Goal: Complete application form: Complete application form

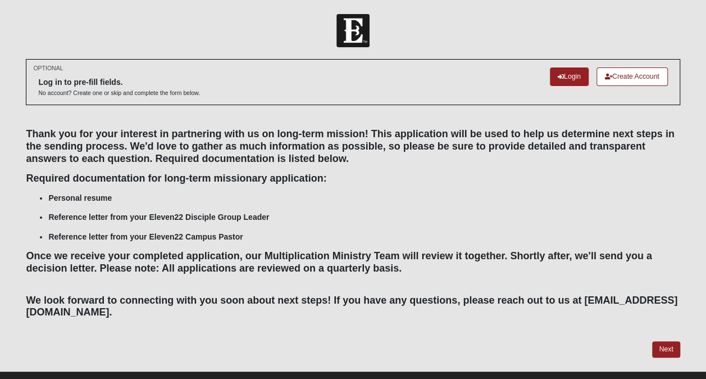
scroll to position [21, 0]
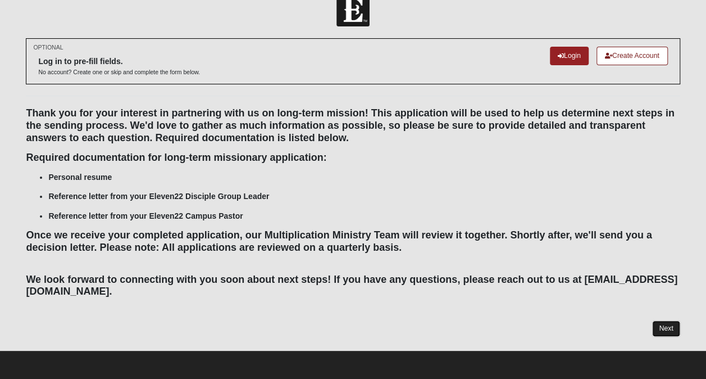
click at [674, 329] on link "Next" at bounding box center [666, 328] width 28 height 16
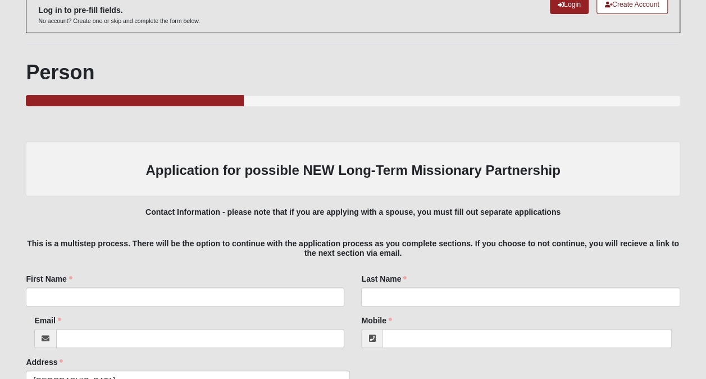
scroll to position [124, 0]
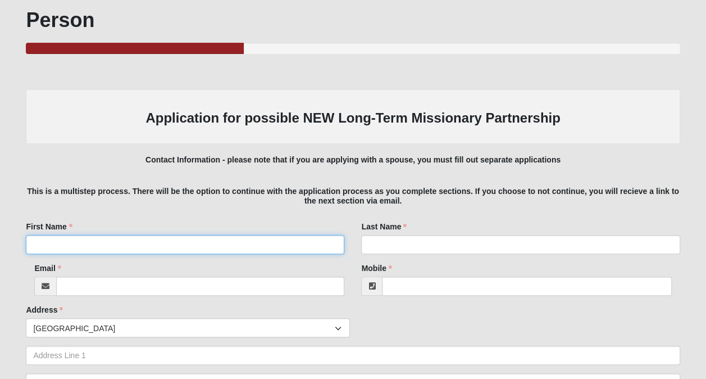
click at [265, 249] on input "First Name" at bounding box center [185, 244] width 318 height 19
type input "[PERSON_NAME]"
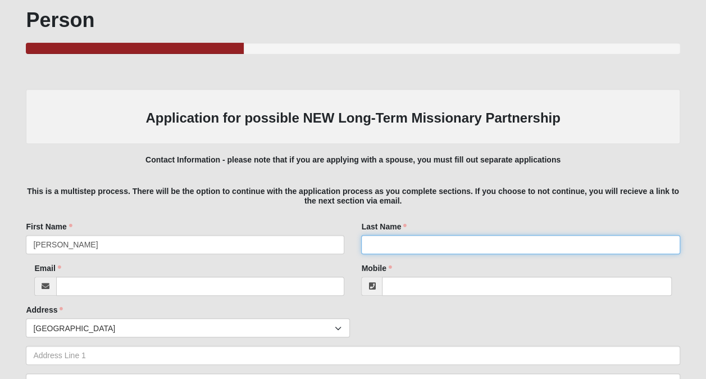
type input "[PERSON_NAME]"
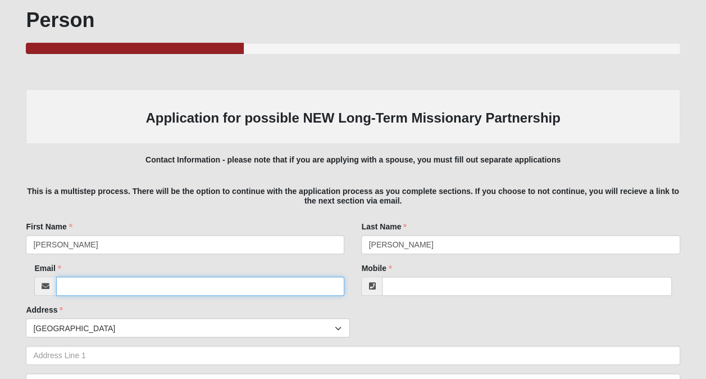
type input "[EMAIL_ADDRESS][DOMAIN_NAME]"
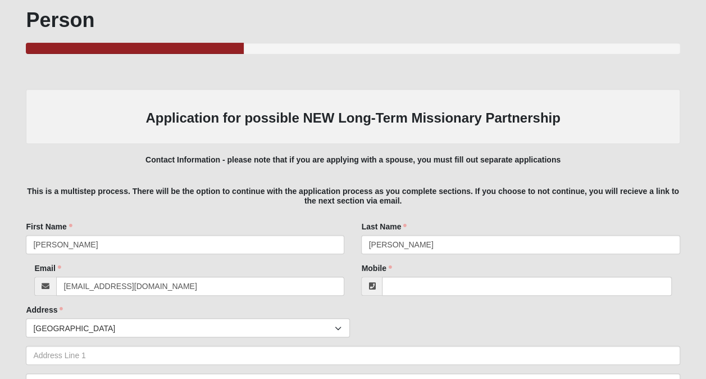
type input "9125777599"
type input "1"
type input "31520"
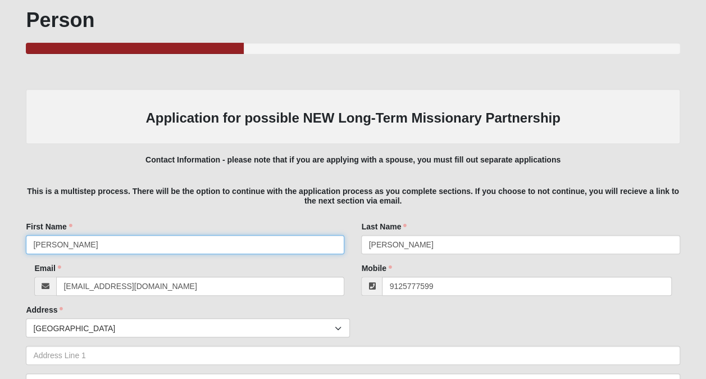
type input "[PHONE_NUMBER]"
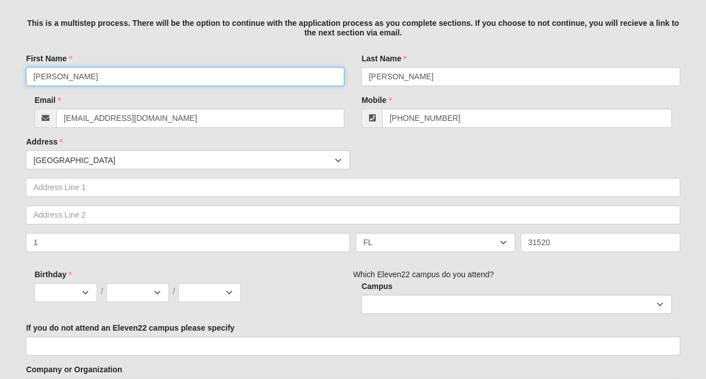
scroll to position [297, 0]
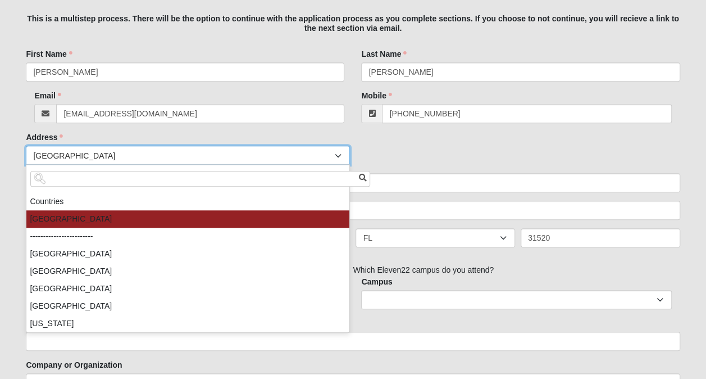
click at [199, 162] on span "United States" at bounding box center [184, 155] width 302 height 19
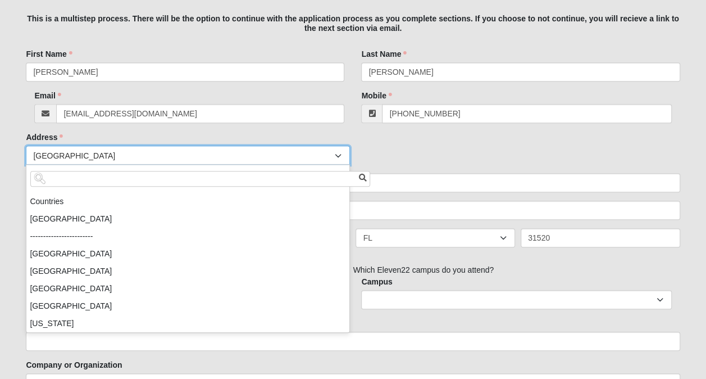
click at [473, 147] on div "Countries United States ------------------------ Afghanistan Aland Islands Alba…" at bounding box center [352, 154] width 659 height 19
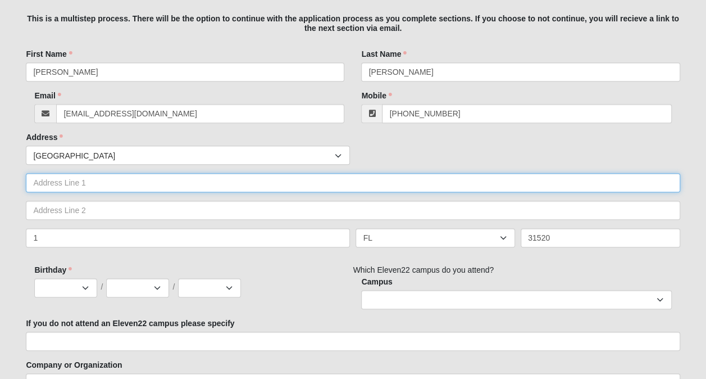
click at [216, 188] on input "text" at bounding box center [353, 182] width 654 height 19
type input "106 cater street"
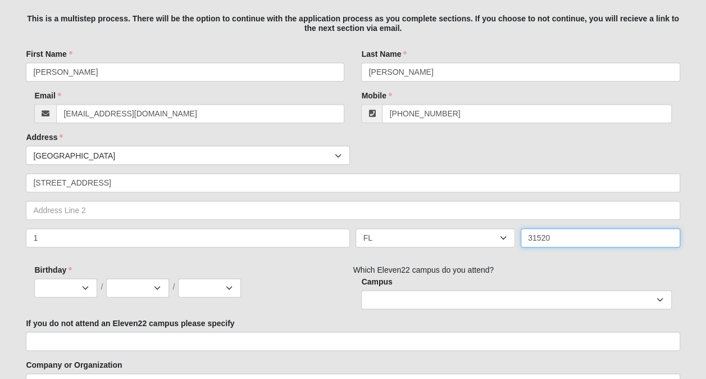
click at [563, 238] on input "31520" at bounding box center [601, 237] width 160 height 19
type input "31522"
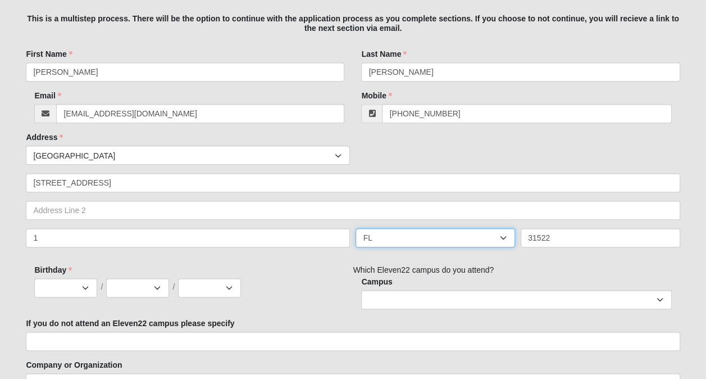
click at [501, 237] on select "AL AK AS AR AZ CA CO CT DE DC FM FL GA GU HI ID IL IN IA KS KY LA ME MH MD MA M…" at bounding box center [436, 237] width 160 height 19
select select "GA"
click at [356, 228] on select "AL AK AS AR AZ CA CO CT DE DC FM FL GA GU HI ID IL IN IA KS KY LA ME MH MD MA M…" at bounding box center [436, 237] width 160 height 19
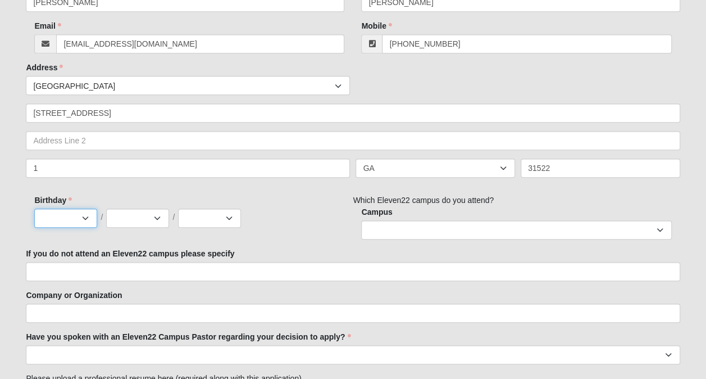
click at [88, 210] on select "Jan Feb Mar Apr May Jun Jul Aug Sep Oct Nov Dec" at bounding box center [65, 217] width 63 height 19
select select "6"
click at [34, 208] on select "Jan Feb Mar Apr May Jun Jul Aug Sep Oct Nov Dec" at bounding box center [65, 217] width 63 height 19
click at [142, 216] on select "1 2 3 4 5 6 7 8 9 10 11 12 13 14 15 16 17 18 19 20 21 22 23 24 25 26 27 28 29 3…" at bounding box center [137, 217] width 63 height 19
select select "29"
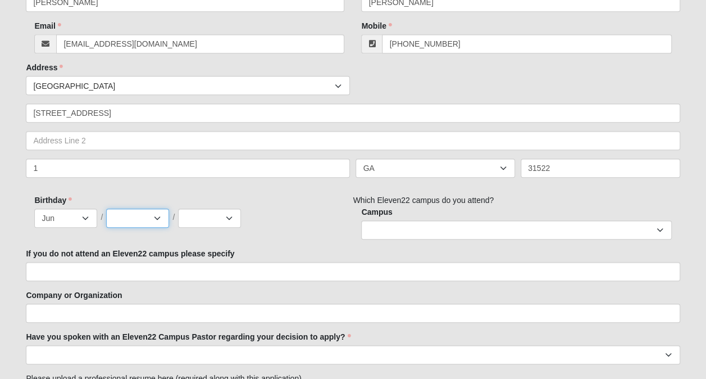
click at [106, 208] on select "1 2 3 4 5 6 7 8 9 10 11 12 13 14 15 16 17 18 19 20 21 22 23 24 25 26 27 28 29 3…" at bounding box center [137, 217] width 63 height 19
click at [212, 215] on select "2025 2024 2023 2022 2021 2020 2019 2018 2017 2016 2015 2014 2013 2012 2011 2010…" at bounding box center [209, 217] width 63 height 19
select select "2003"
click at [178, 208] on select "2025 2024 2023 2022 2021 2020 2019 2018 2017 2016 2015 2014 2013 2012 2011 2010…" at bounding box center [209, 217] width 63 height 19
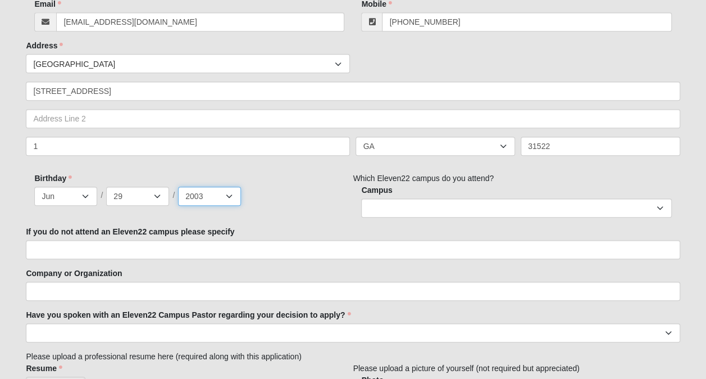
scroll to position [420, 0]
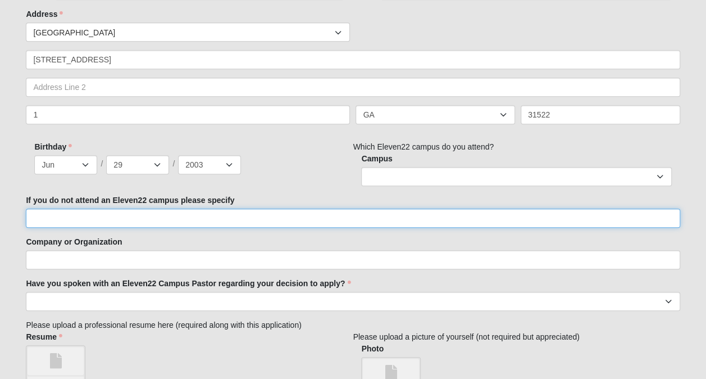
click at [140, 215] on input "If you do not attend an Eleven22 campus please specify" at bounding box center [353, 217] width 654 height 19
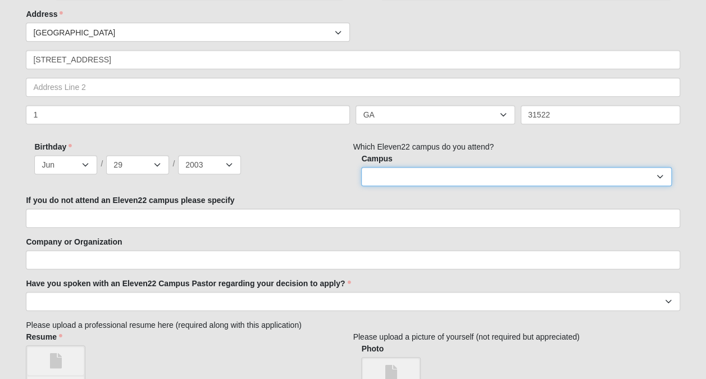
click at [444, 168] on select "Arlington Baymeadows Eleven22 Online Fleming Island Jesup Mandarin North Jax Or…" at bounding box center [516, 176] width 310 height 19
select select "12"
click at [361, 167] on select "Arlington Baymeadows Eleven22 Online Fleming Island Jesup Mandarin North Jax Or…" at bounding box center [516, 176] width 310 height 19
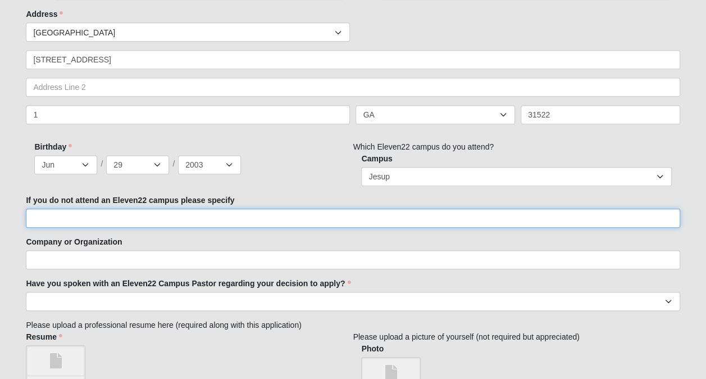
click at [206, 216] on input "If you do not attend an Eleven22 campus please specify" at bounding box center [353, 217] width 654 height 19
type input "I"
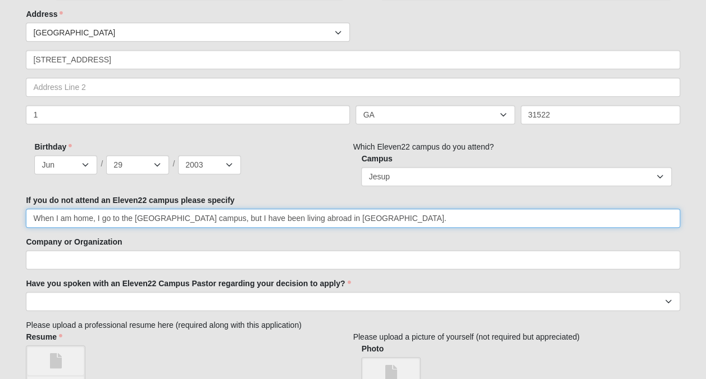
click at [303, 221] on input "When I am home, I go to the Jesup campus, but I have been living abroad in sout…" at bounding box center [353, 217] width 654 height 19
type input "When I am home, I go to the Jesup campus, but I have been living abroad in Sout…"
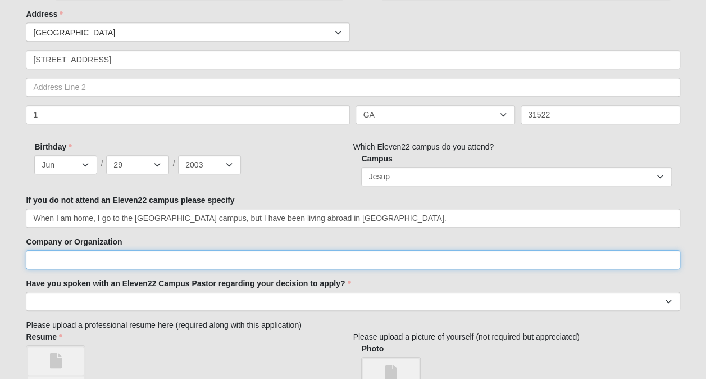
click at [298, 254] on input "Company or Organization" at bounding box center [353, 259] width 654 height 19
type input "YWAM fire& fragrance South Africa"
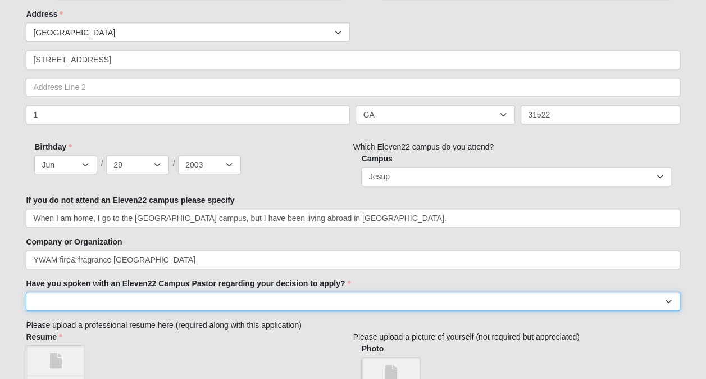
click at [196, 292] on select "Yes No" at bounding box center [353, 301] width 654 height 19
select select "Yes"
click at [26, 292] on select "Yes No" at bounding box center [353, 301] width 654 height 19
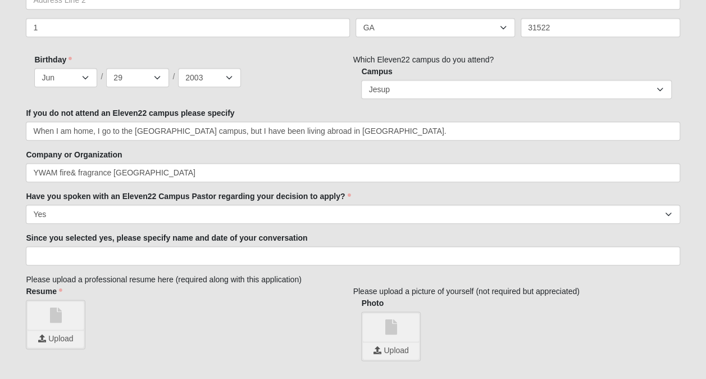
scroll to position [507, 0]
click at [304, 266] on div "Person 33.333333333333333333333333330% Complete Family Member to Register Appli…" at bounding box center [353, 222] width 654 height 1195
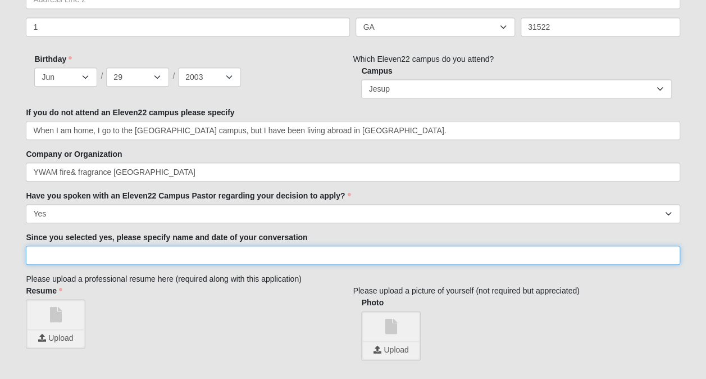
click at [301, 254] on input "Since you selected yes, please specify name and date of your conversation" at bounding box center [353, 254] width 654 height 19
click at [63, 258] on input "Callie wells" at bounding box center [353, 254] width 654 height 19
click at [60, 256] on input "Callie wells" at bounding box center [353, 254] width 654 height 19
click at [293, 257] on input "Callie Wells" at bounding box center [353, 254] width 654 height 19
type input "Callie Wells-- august 7th"
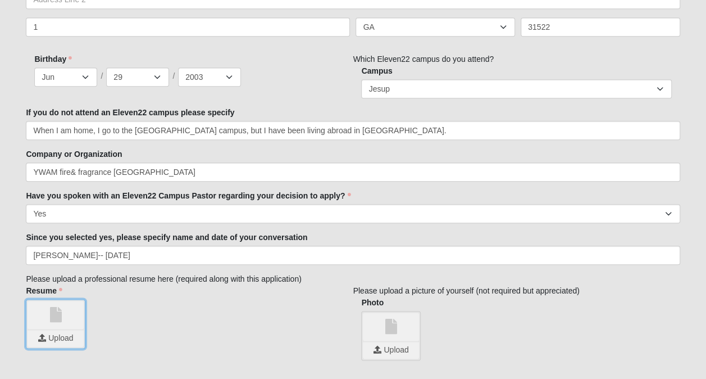
click at [44, 339] on input "file" at bounding box center [56, 338] width 56 height 17
click at [404, 326] on link at bounding box center [391, 326] width 56 height 28
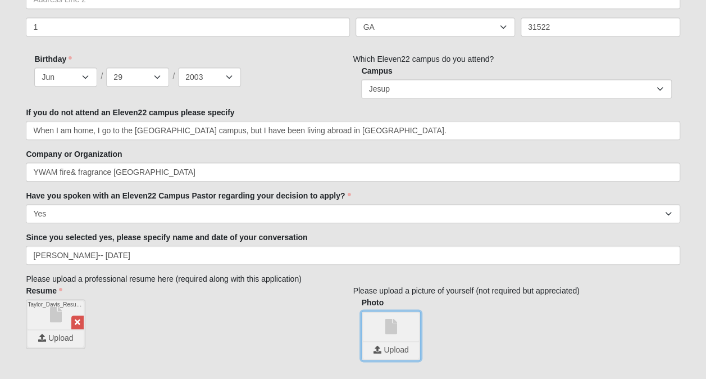
click at [379, 351] on input "file" at bounding box center [391, 350] width 56 height 17
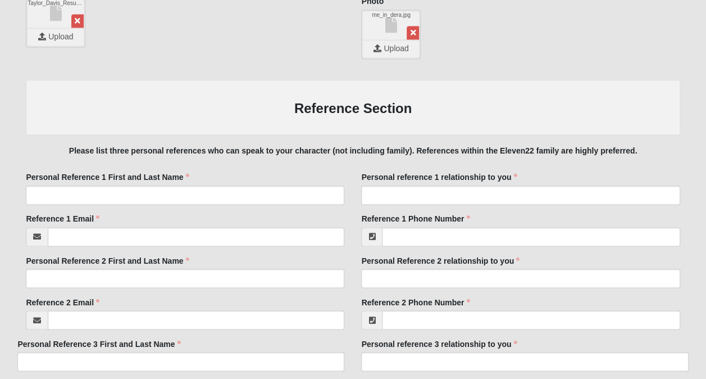
scroll to position [837, 0]
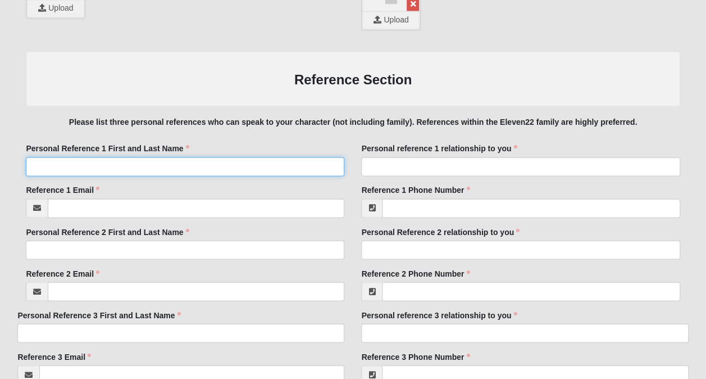
click at [253, 171] on input "Personal Reference 1 First and Last Name" at bounding box center [185, 166] width 318 height 19
type input "Mercy Johnson"
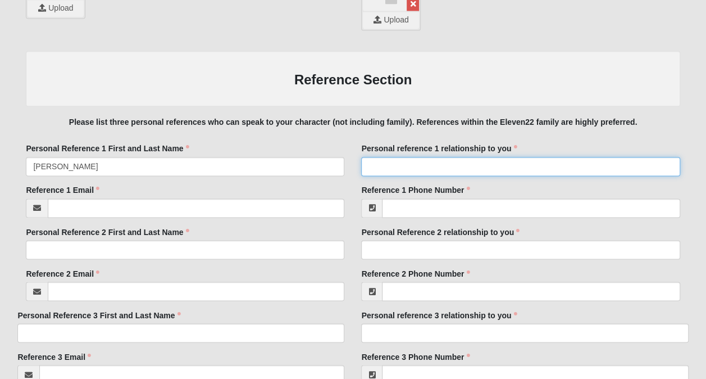
click at [390, 172] on input "Personal reference 1 relationship to you" at bounding box center [520, 166] width 318 height 19
type input "leader"
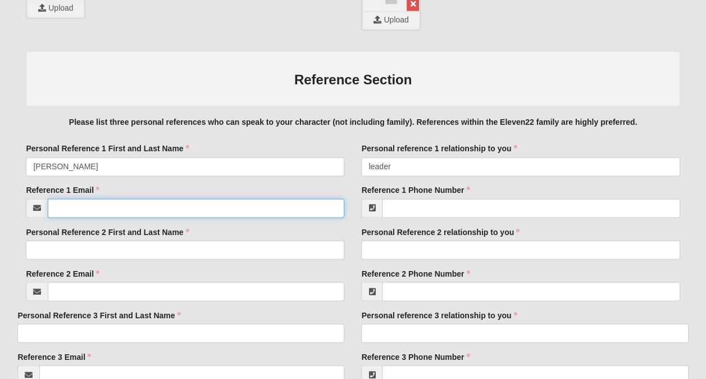
click at [309, 212] on input "Reference 1 Email" at bounding box center [196, 207] width 297 height 19
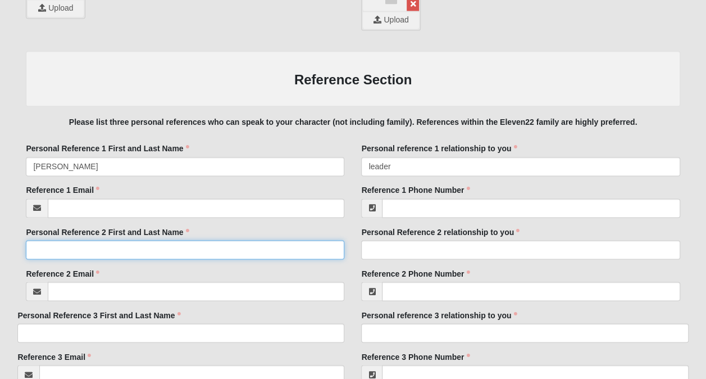
click at [301, 252] on input "Personal Reference 2 First and Last Name" at bounding box center [185, 249] width 318 height 19
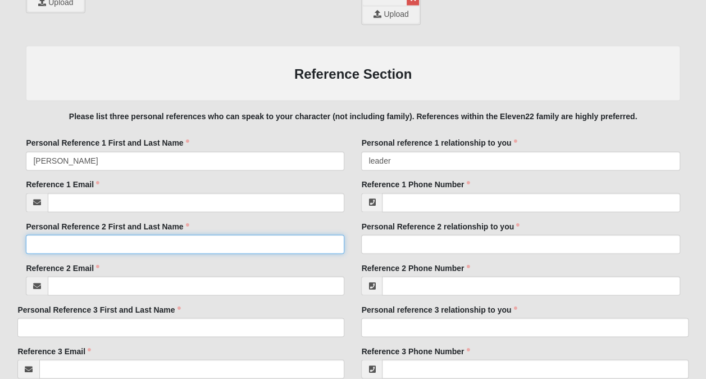
scroll to position [863, 0]
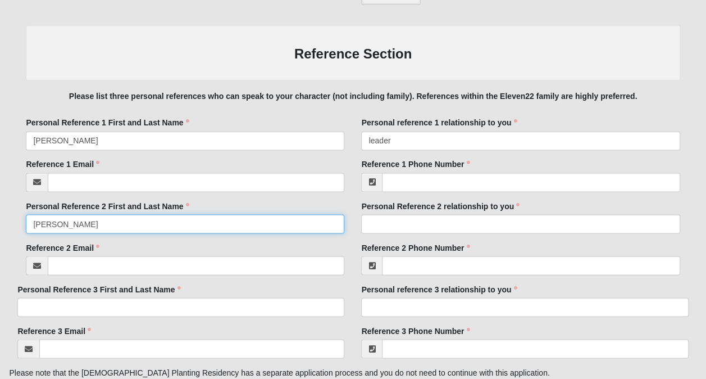
type input "Matthew Akre"
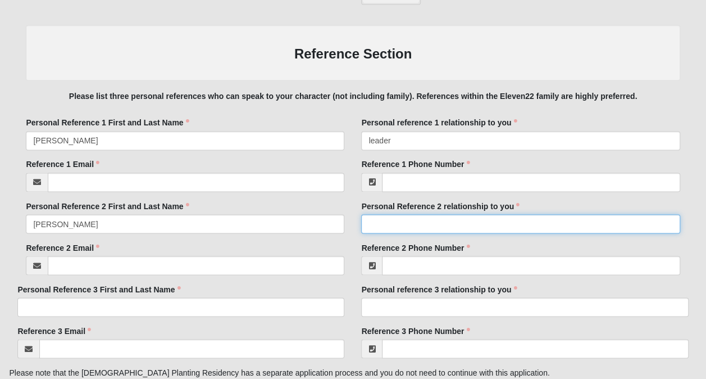
click at [371, 219] on input "Personal Reference 2 relationship to you" at bounding box center [520, 223] width 318 height 19
type input "matthew@ffsouthafrica.com"
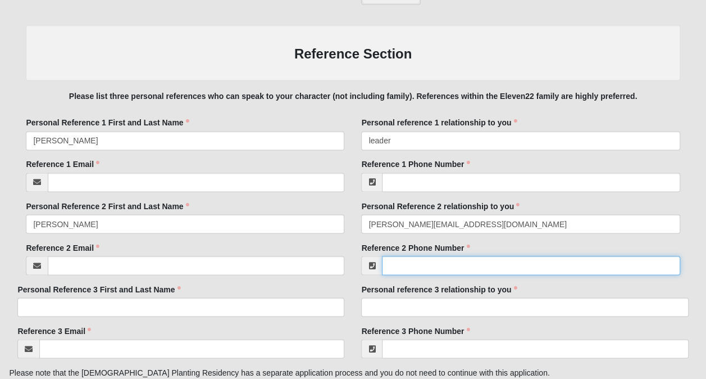
click at [408, 266] on input "Reference 2 Phone Number" at bounding box center [531, 265] width 298 height 19
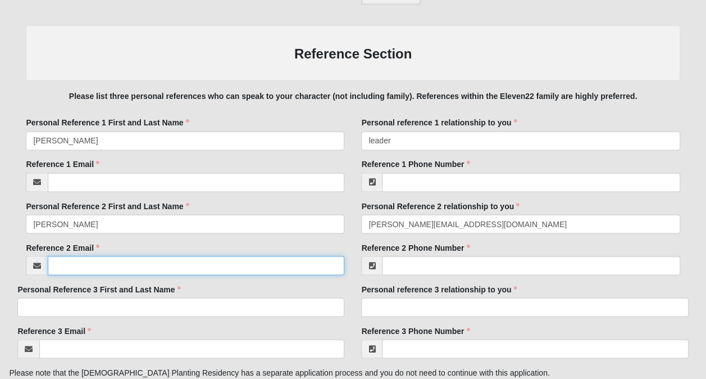
click at [300, 256] on input "Reference 2 Email" at bounding box center [196, 265] width 297 height 19
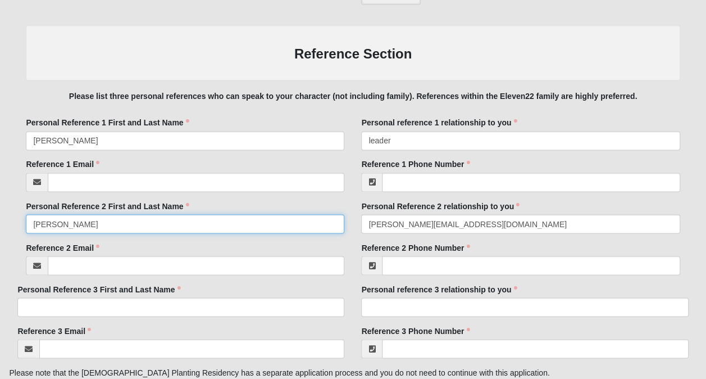
click at [326, 230] on input "Matthew Akre" at bounding box center [185, 223] width 318 height 19
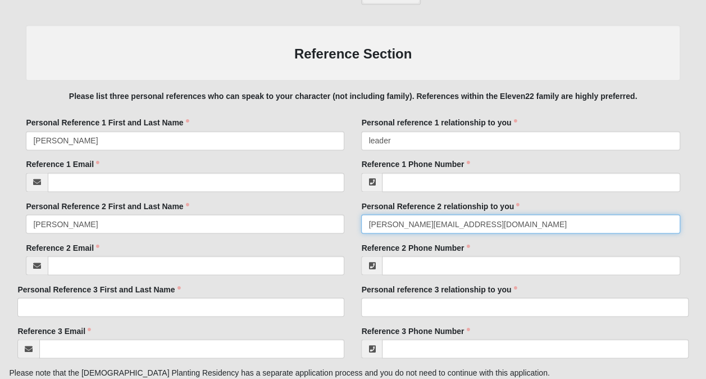
drag, startPoint x: 486, startPoint y: 224, endPoint x: 344, endPoint y: 225, distance: 142.1
click at [344, 225] on div "Personal Reference 2 First and Last Name Matthew Akre Personal Reference 2 Firs…" at bounding box center [352, 221] width 671 height 42
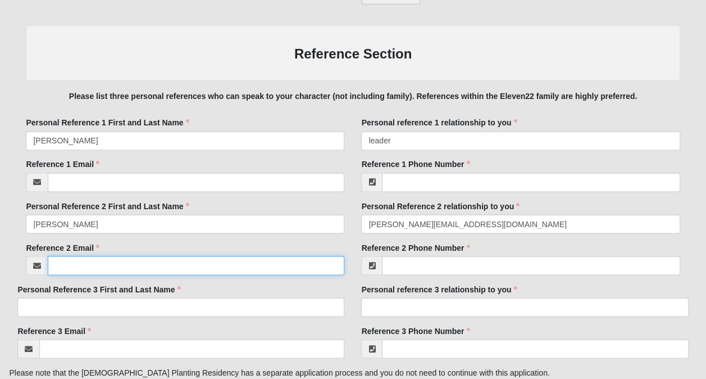
click at [232, 268] on input "Reference 2 Email" at bounding box center [196, 265] width 297 height 19
paste input "matthew@ffsouthafrica.com"
type input "matthew@ffsouthafrica.com"
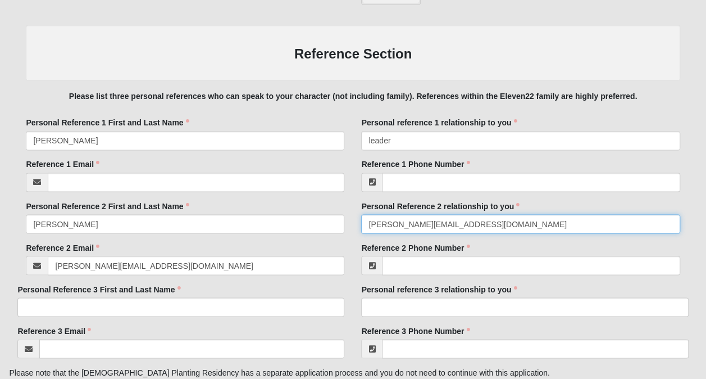
drag, startPoint x: 498, startPoint y: 224, endPoint x: 347, endPoint y: 220, distance: 151.7
click at [347, 220] on div "Personal Reference 2 First and Last Name Matthew Akre Personal Reference 2 Firs…" at bounding box center [352, 221] width 671 height 42
type input "h"
type input "f"
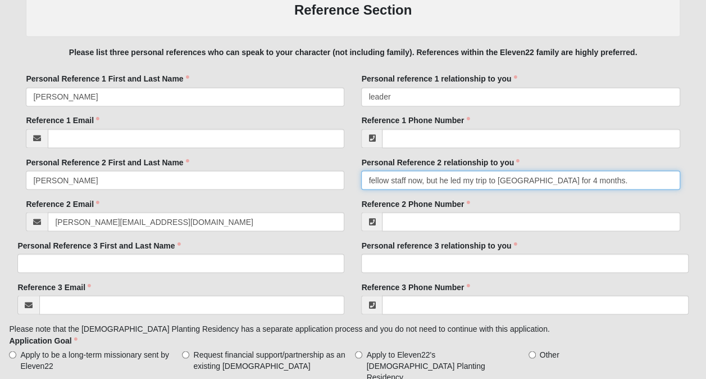
scroll to position [908, 0]
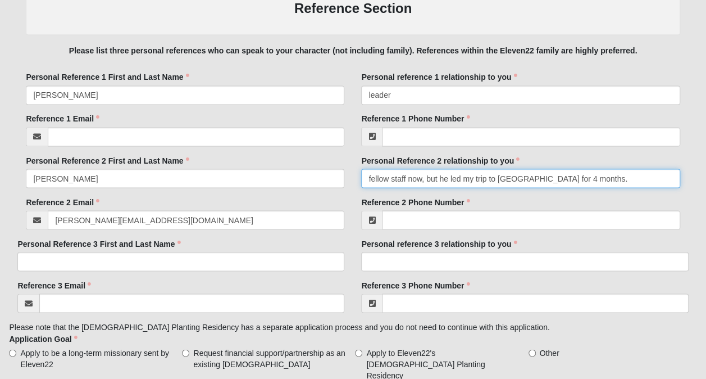
type input "fellow staff now, but he led my trip to malawi for 4 months."
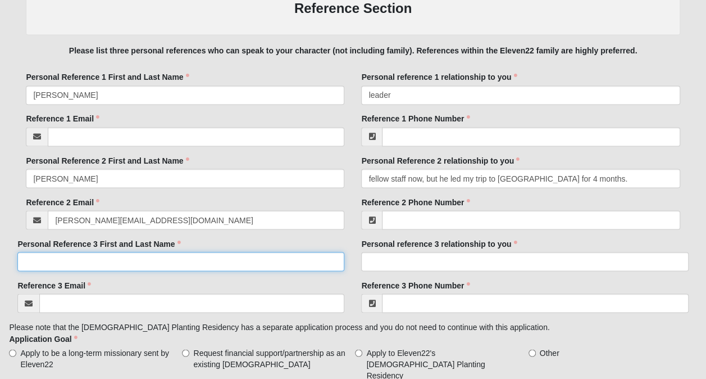
click at [203, 262] on input "Personal Reference 3 First and Last Name" at bounding box center [180, 261] width 327 height 19
type input "Maggie Dee"
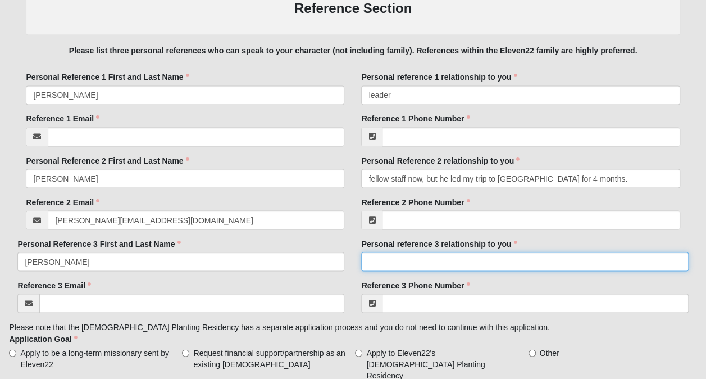
click at [453, 260] on input "Personal reference 3 relationship to you" at bounding box center [524, 261] width 327 height 19
type input "friend"
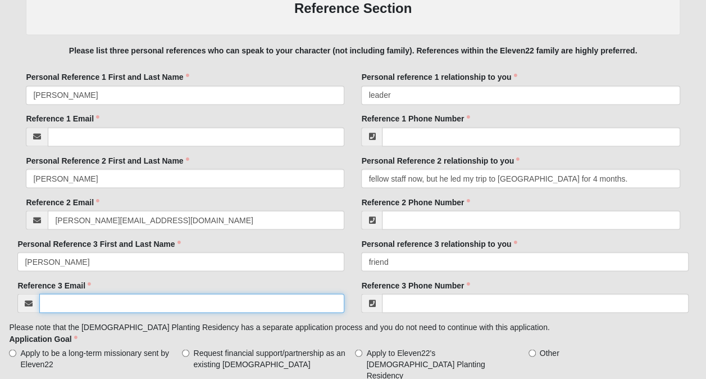
click at [106, 295] on input "Reference 3 Email" at bounding box center [191, 302] width 305 height 19
click at [133, 301] on input "Reference 3 Email" at bounding box center [191, 302] width 305 height 19
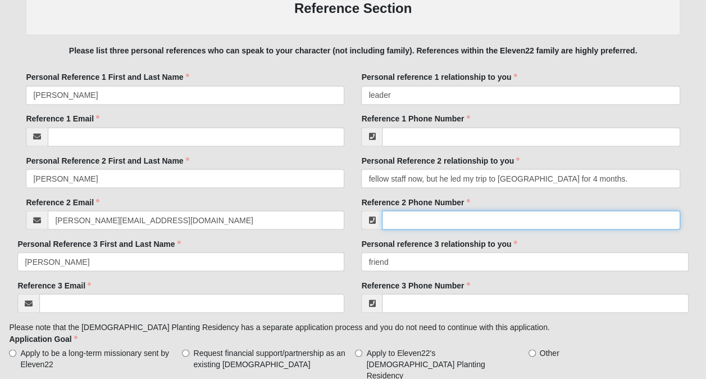
click at [437, 220] on input "Reference 2 Phone Number" at bounding box center [531, 219] width 298 height 19
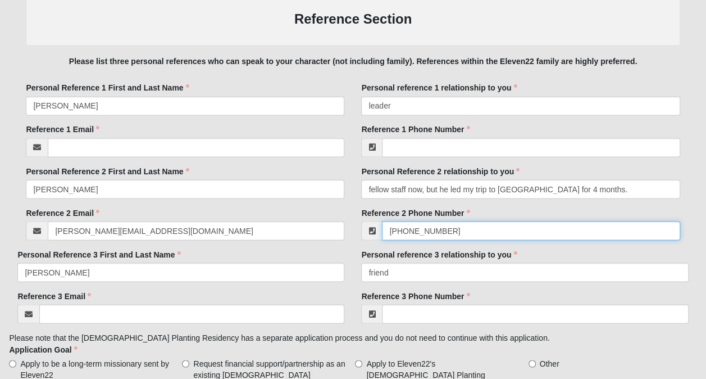
scroll to position [894, 0]
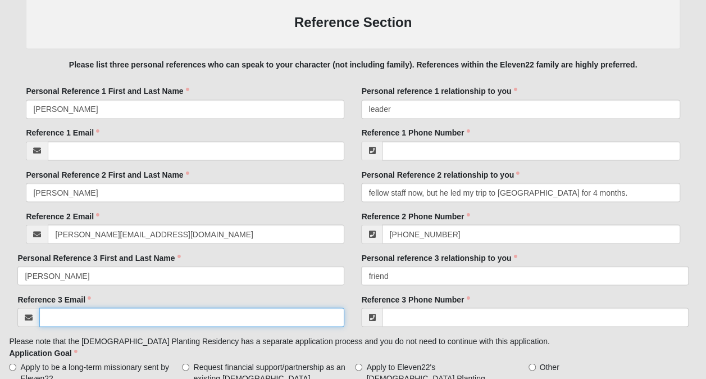
type input "(253) 244-2242"
click at [290, 308] on input "Reference 3 Email" at bounding box center [191, 316] width 305 height 19
type input "magsgirl301@gmail.com"
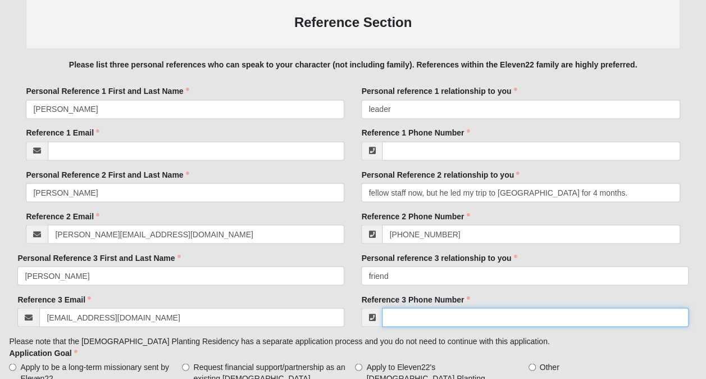
click at [420, 317] on input "Reference 3 Phone Number" at bounding box center [535, 316] width 306 height 19
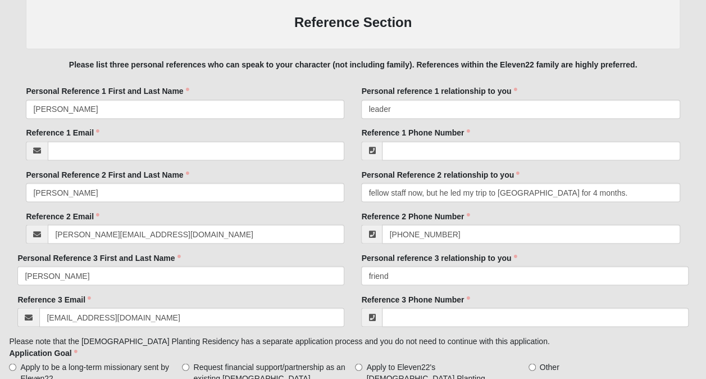
click at [167, 212] on div "Reference 2 Email matthew@ffsouthafrica.com Email address is not valid Referenc…" at bounding box center [185, 226] width 318 height 33
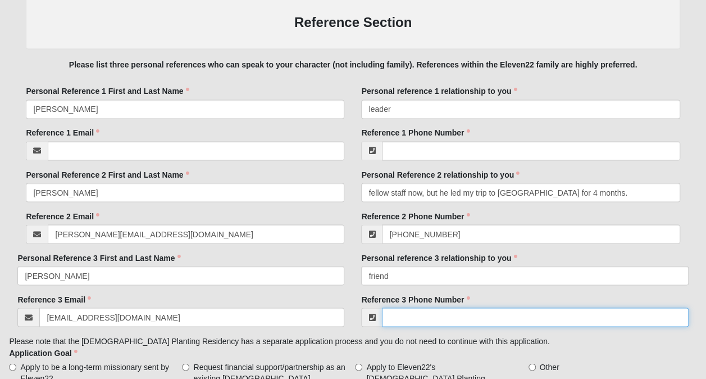
click at [481, 318] on input "Reference 3 Phone Number" at bounding box center [535, 316] width 306 height 19
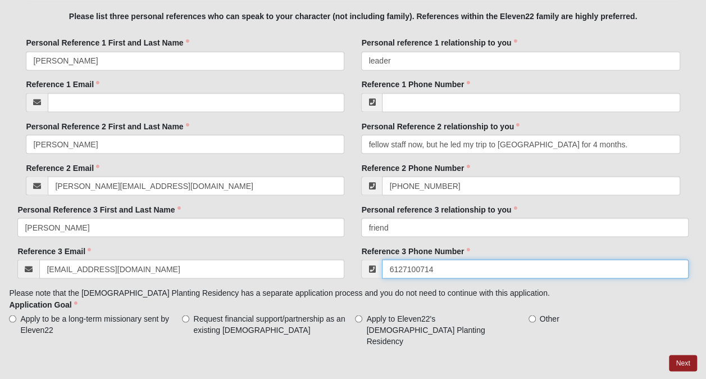
scroll to position [944, 0]
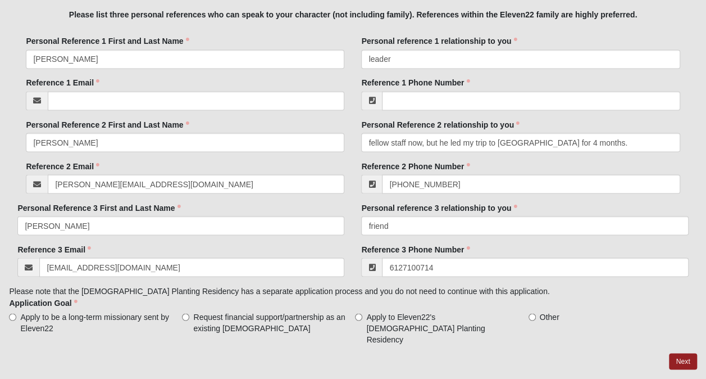
type input "(612) 710-0714"
click at [58, 311] on span "Apply to be a long-term missionary sent by Eleven22" at bounding box center [98, 322] width 157 height 22
click at [16, 313] on input "Apply to be a long-term missionary sent by Eleven22" at bounding box center [12, 316] width 7 height 7
radio input "true"
click at [246, 316] on span "Request financial support/partnership as an existing missionary" at bounding box center [271, 322] width 157 height 22
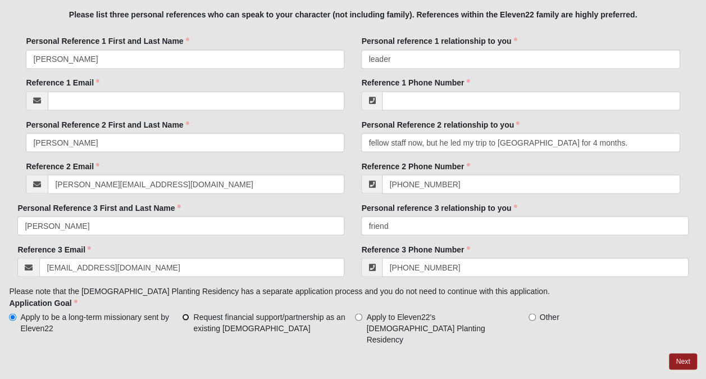
click at [189, 316] on input "Request financial support/partnership as an existing missionary" at bounding box center [185, 316] width 7 height 7
radio input "true"
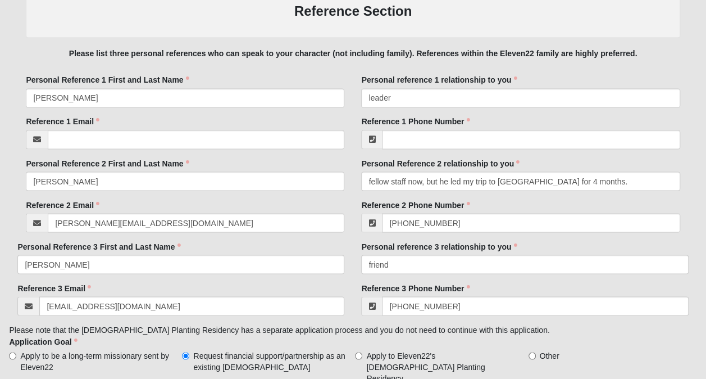
scroll to position [906, 0]
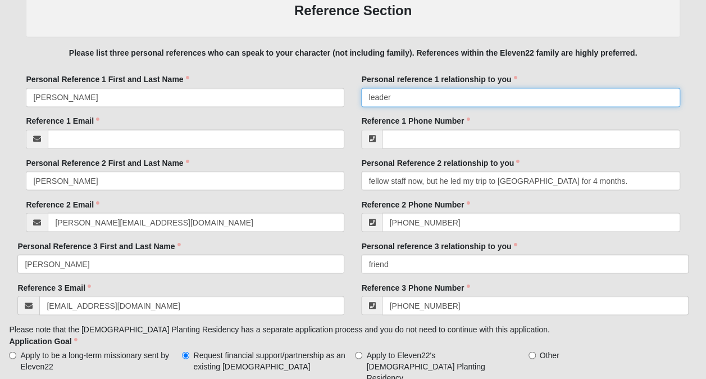
click at [419, 102] on input "leader" at bounding box center [520, 97] width 318 height 19
type input "leader and house mate"
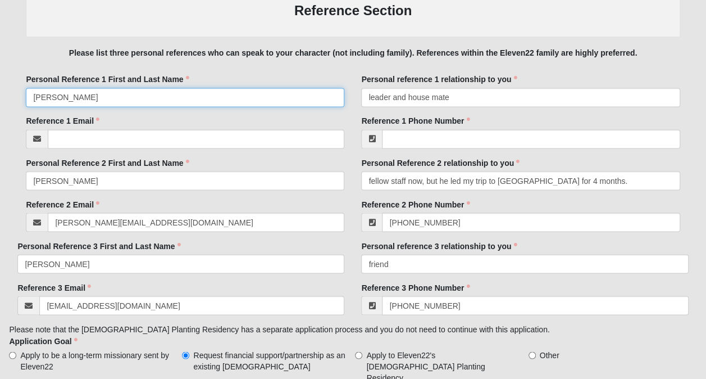
click at [311, 95] on input "Mercy Johnson" at bounding box center [185, 97] width 318 height 19
drag, startPoint x: 311, startPoint y: 95, endPoint x: 154, endPoint y: 100, distance: 157.3
click at [154, 100] on input "Mercy Johnson" at bounding box center [185, 97] width 318 height 19
type input "M"
type input "v"
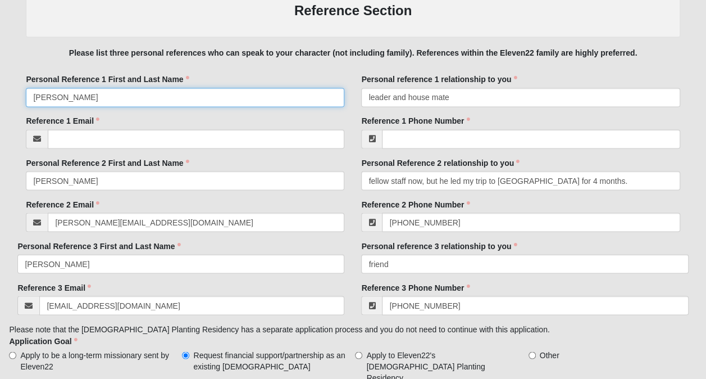
type input "Veronica Degenaar"
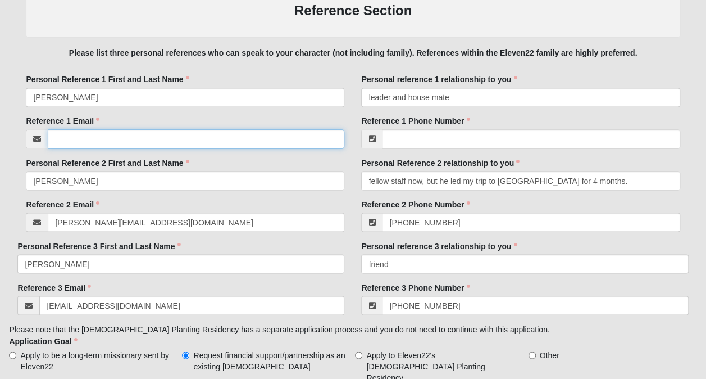
click at [203, 131] on input "Reference 1 Email" at bounding box center [196, 138] width 297 height 19
paste input "vnoetzli@gmail.com"
type input "vnoetzli@gmail.com"
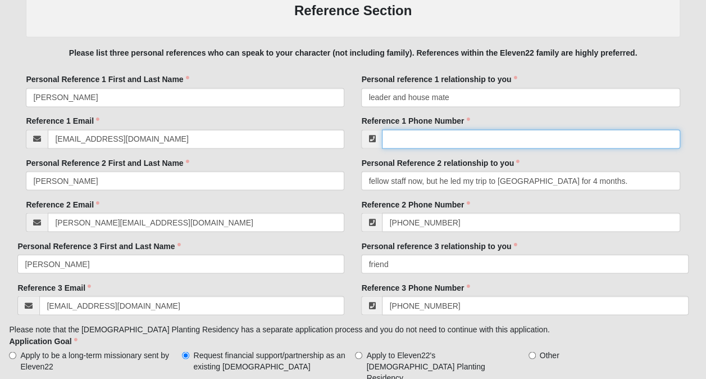
click at [459, 132] on input "Reference 1 Phone Number" at bounding box center [531, 138] width 298 height 19
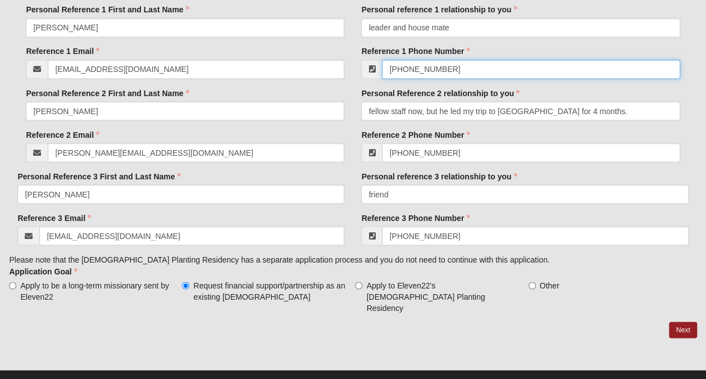
scroll to position [982, 0]
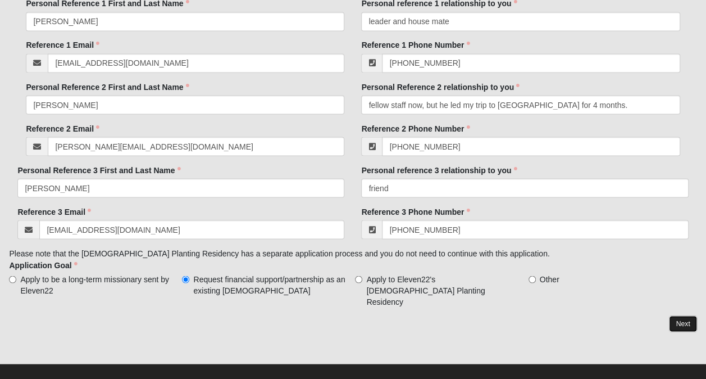
type input "27824890471"
click at [684, 315] on link "Next" at bounding box center [683, 323] width 28 height 16
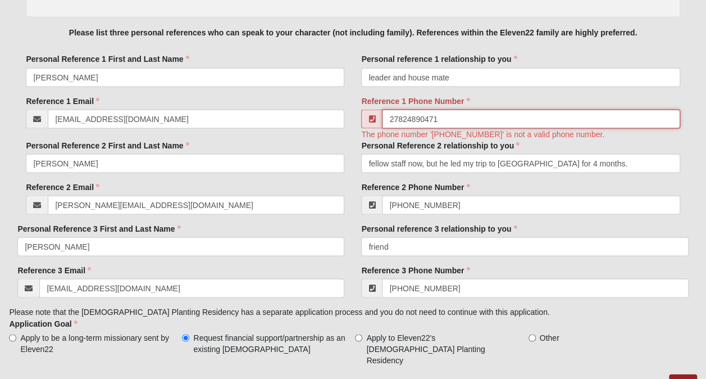
click at [390, 117] on input "27824890471" at bounding box center [531, 118] width 298 height 19
click at [402, 118] on input "+27824890471" at bounding box center [531, 118] width 298 height 19
type input "270824890471"
click at [682, 374] on link "Next" at bounding box center [683, 382] width 28 height 16
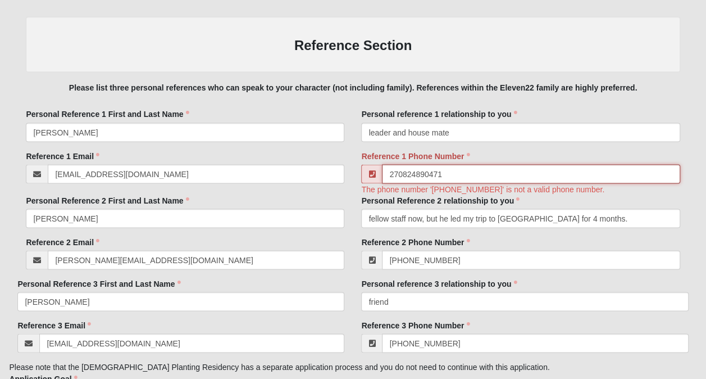
click at [483, 171] on input "270824890471" at bounding box center [531, 173] width 298 height 19
drag, startPoint x: 483, startPoint y: 172, endPoint x: 367, endPoint y: 176, distance: 116.4
click at [367, 176] on div "270824890471" at bounding box center [520, 173] width 318 height 19
click at [477, 119] on div "Personal reference 1 relationship to you leader and house mate Personal referen…" at bounding box center [520, 124] width 318 height 33
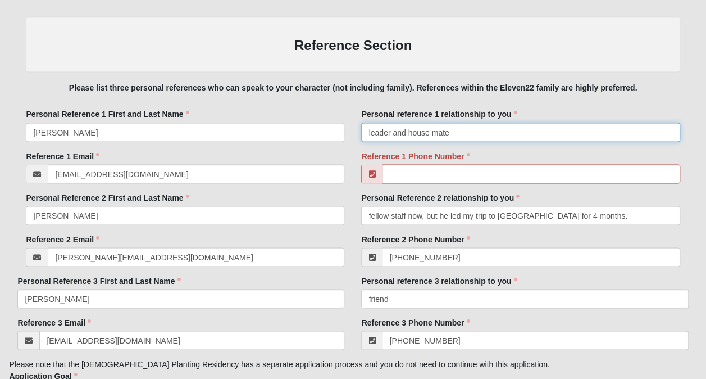
click at [479, 134] on input "leader and house mate" at bounding box center [520, 131] width 318 height 19
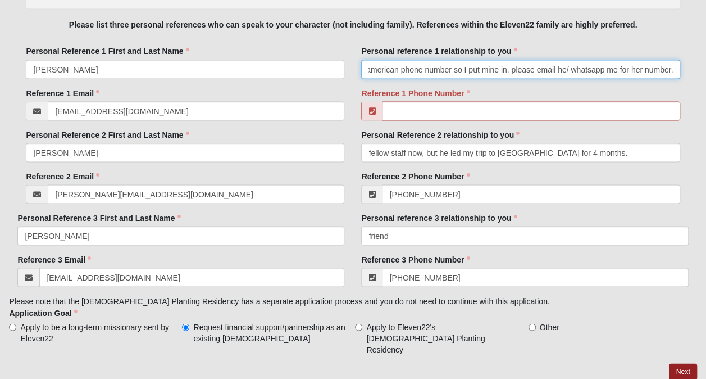
scroll to position [1037, 0]
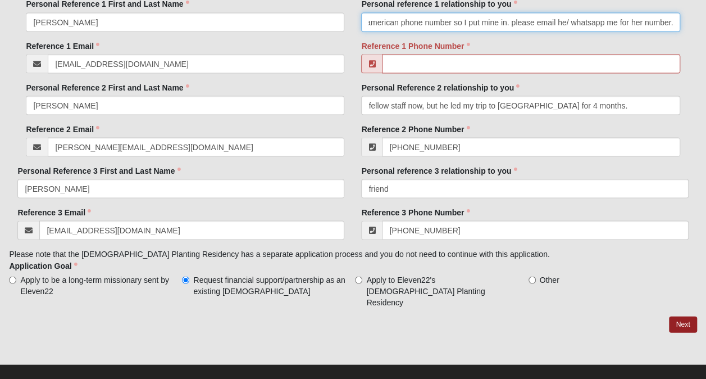
type input "leader and house mate (she doesn't have an american phone number so I put mine …"
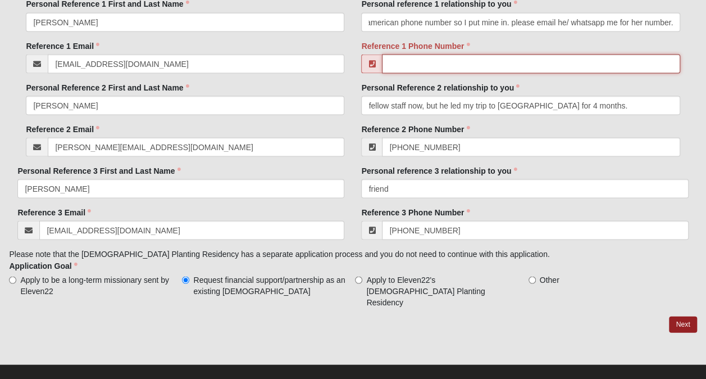
scroll to position [0, 0]
click at [438, 60] on input "Reference 1 Phone Number" at bounding box center [531, 63] width 298 height 19
type input "[PHONE_NUMBER]"
click at [686, 316] on link "Next" at bounding box center [683, 324] width 28 height 16
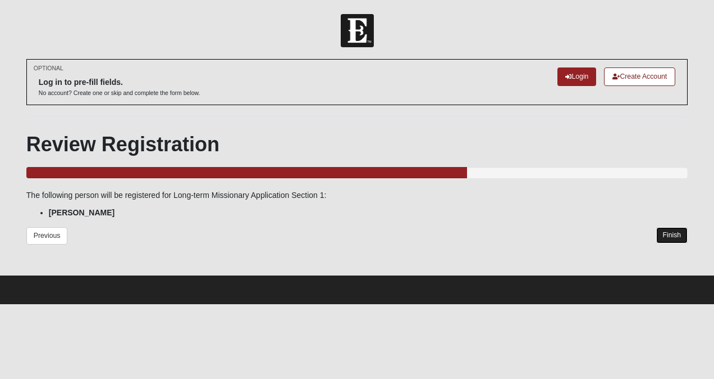
click at [670, 232] on link "Finish" at bounding box center [673, 235] width 32 height 16
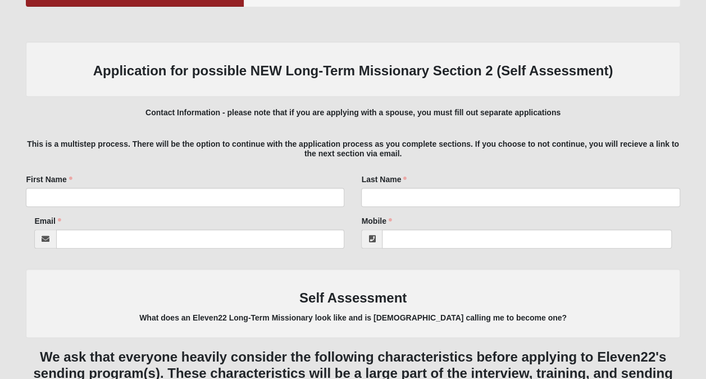
scroll to position [181, 0]
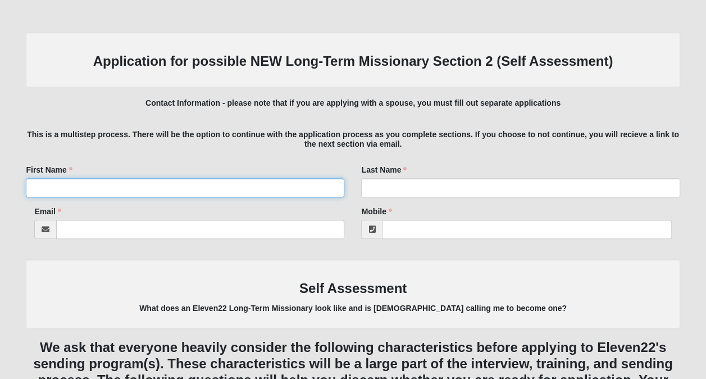
click at [285, 196] on input "First Name" at bounding box center [185, 187] width 318 height 19
click at [277, 185] on input "First Name" at bounding box center [185, 187] width 318 height 19
type input "[PERSON_NAME]"
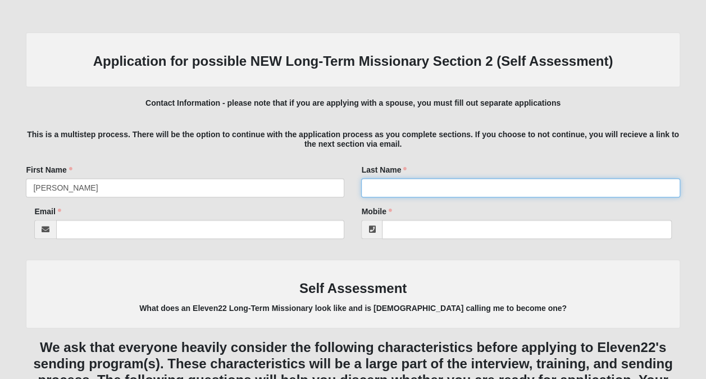
click at [392, 181] on input "Last Name" at bounding box center [520, 187] width 318 height 19
type input "[PERSON_NAME]"
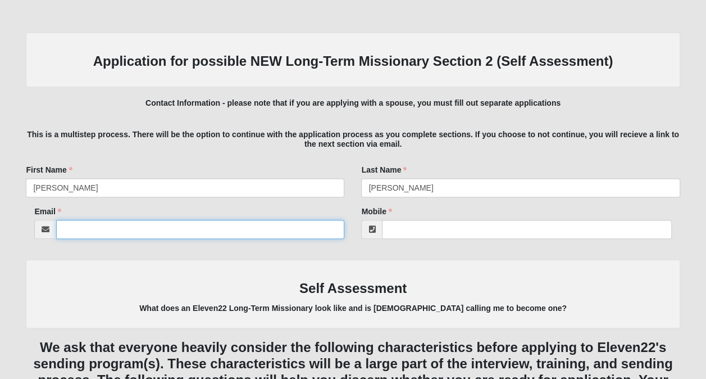
click at [332, 230] on input "Email" at bounding box center [200, 229] width 288 height 19
type input "[EMAIL_ADDRESS][DOMAIN_NAME]"
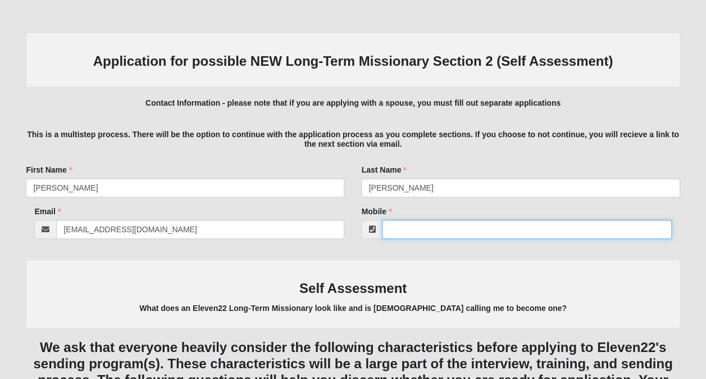
click at [424, 222] on input "Mobile" at bounding box center [526, 229] width 289 height 19
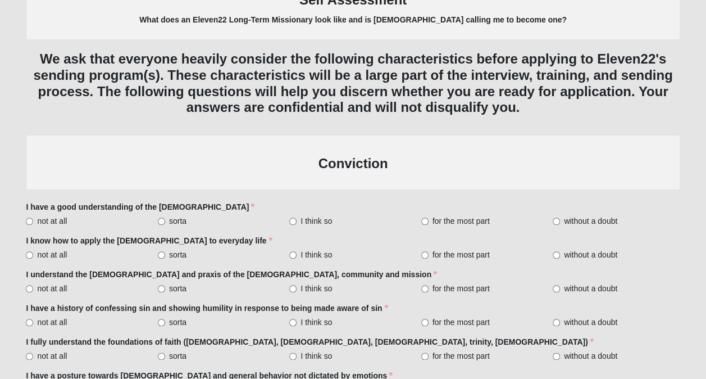
scroll to position [472, 0]
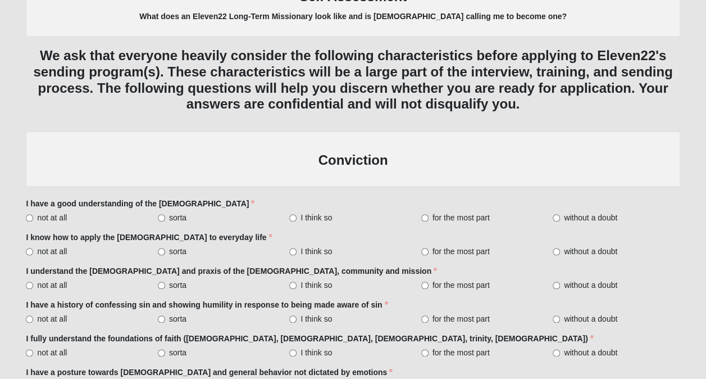
type input "[PHONE_NUMBER]"
click at [562, 212] on label "without a doubt" at bounding box center [616, 217] width 127 height 11
click at [560, 214] on input "without a doubt" at bounding box center [556, 217] width 7 height 7
radio input "true"
click at [557, 248] on input "without a doubt" at bounding box center [556, 251] width 7 height 7
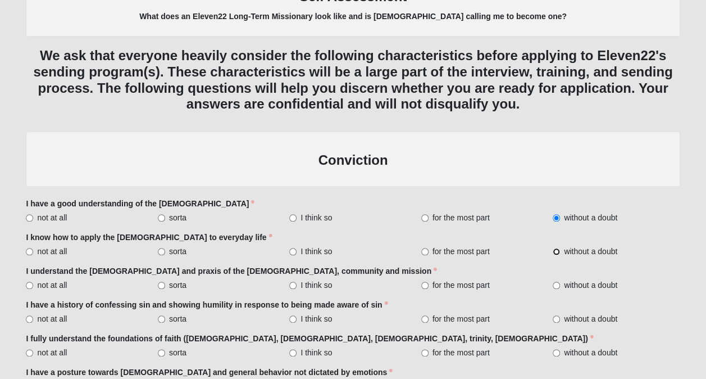
radio input "true"
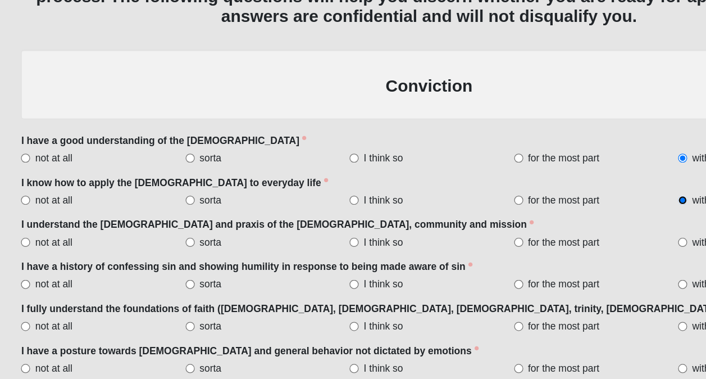
scroll to position [489, 0]
drag, startPoint x: 141, startPoint y: 252, endPoint x: 161, endPoint y: 256, distance: 20.6
click at [161, 256] on label "I understand the theology and praxis of the church, community and mission" at bounding box center [231, 254] width 411 height 11
copy label "praxi"
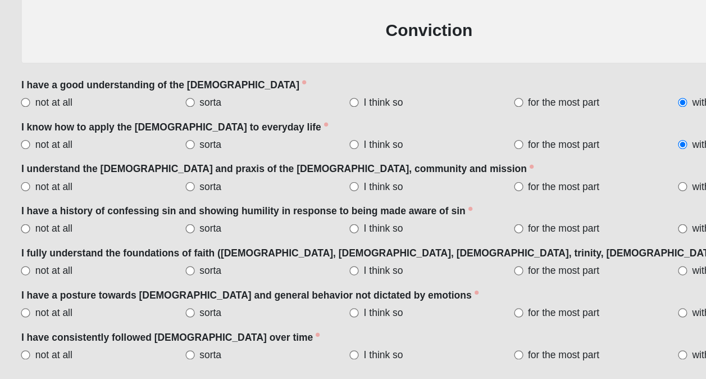
scroll to position [543, 0]
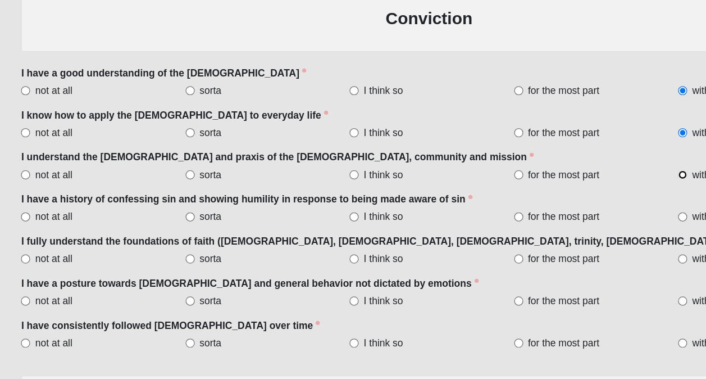
click at [556, 211] on input "without a doubt" at bounding box center [556, 214] width 7 height 7
radio input "true"
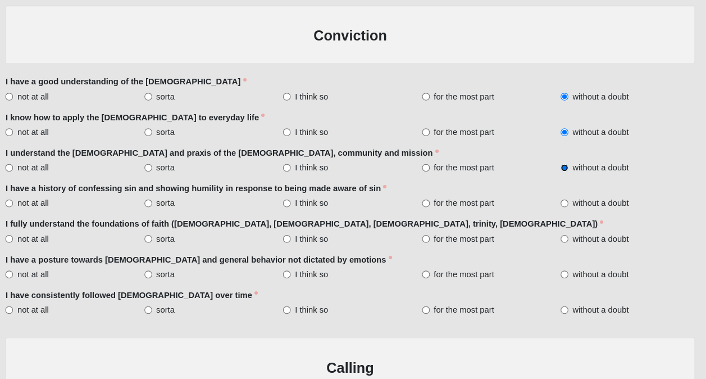
scroll to position [589, 0]
click at [553, 201] on input "without a doubt" at bounding box center [556, 201] width 7 height 7
radio input "true"
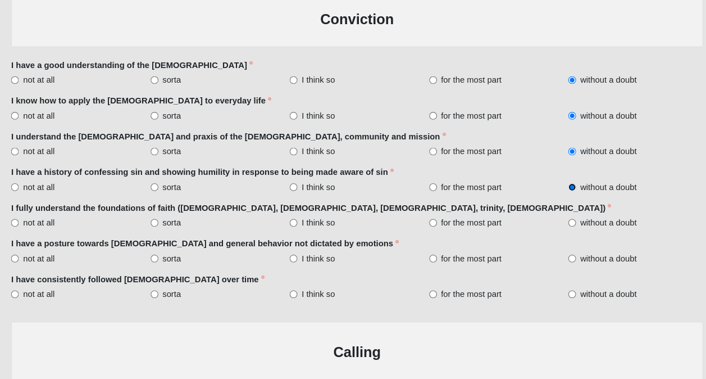
scroll to position [593, 0]
click at [556, 228] on input "without a doubt" at bounding box center [556, 231] width 7 height 7
radio input "true"
click at [567, 261] on span "without a doubt" at bounding box center [590, 264] width 53 height 11
click at [560, 262] on input "without a doubt" at bounding box center [556, 265] width 7 height 7
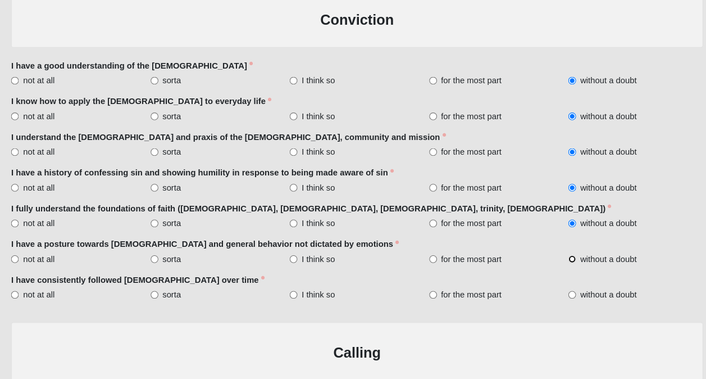
radio input "true"
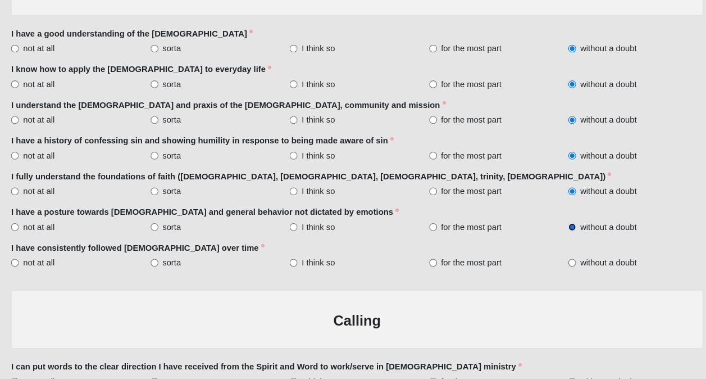
scroll to position [624, 0]
click at [457, 266] on span "for the most part" at bounding box center [460, 267] width 57 height 11
click at [429, 266] on input "for the most part" at bounding box center [424, 268] width 7 height 7
radio input "true"
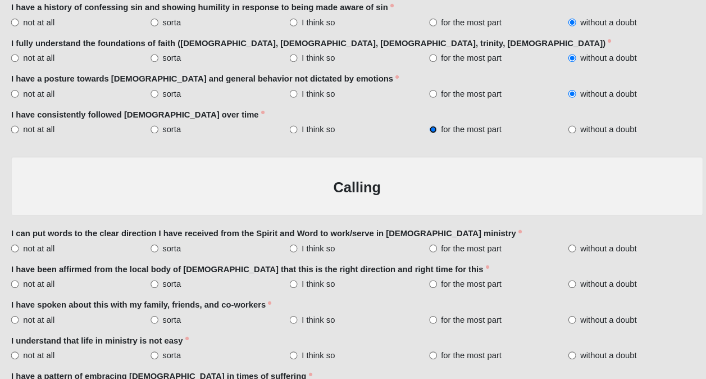
scroll to position [780, 0]
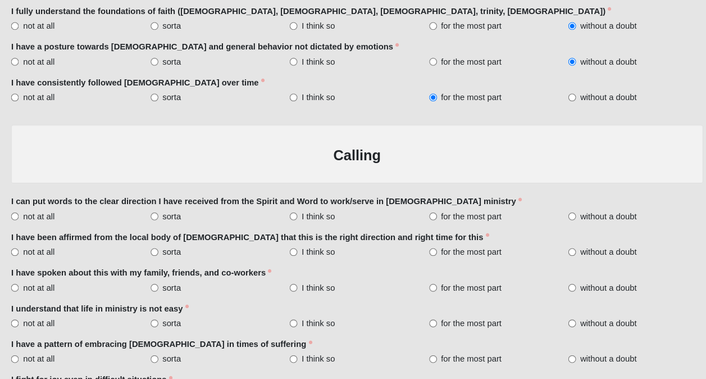
click at [577, 108] on span "without a doubt" at bounding box center [590, 112] width 53 height 11
click at [560, 109] on input "without a doubt" at bounding box center [556, 112] width 7 height 7
radio input "true"
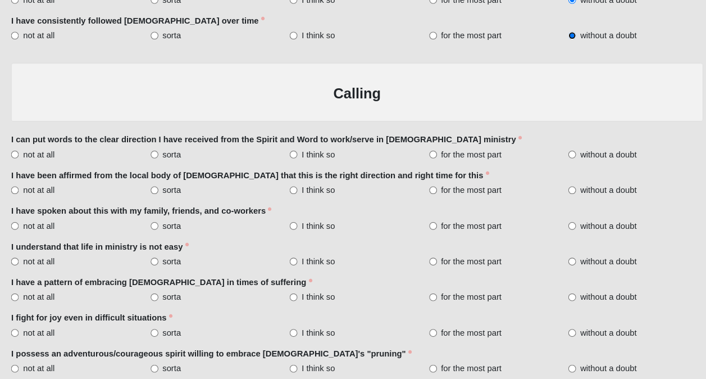
scroll to position [839, 0]
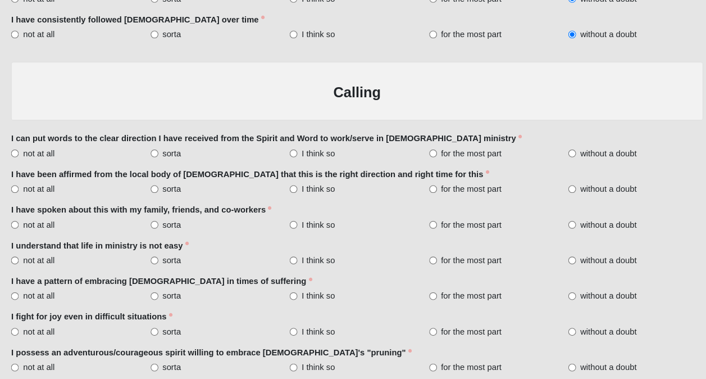
click at [579, 160] on span "without a doubt" at bounding box center [590, 165] width 53 height 11
click at [560, 162] on input "without a doubt" at bounding box center [556, 165] width 7 height 7
radio input "true"
click at [576, 194] on span "without a doubt" at bounding box center [590, 198] width 53 height 11
click at [560, 195] on input "without a doubt" at bounding box center [556, 198] width 7 height 7
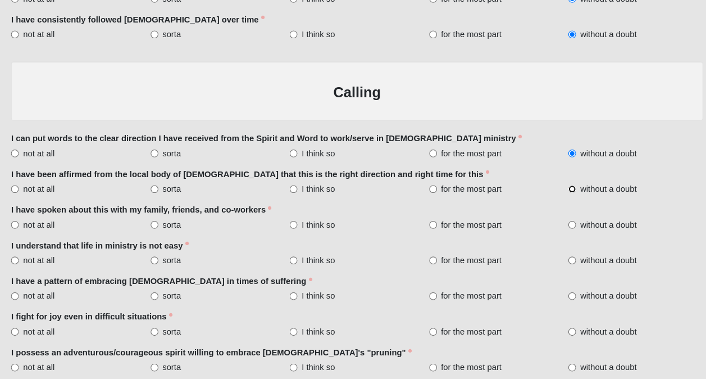
radio input "true"
click at [566, 229] on span "without a doubt" at bounding box center [590, 232] width 53 height 11
click at [560, 229] on input "without a doubt" at bounding box center [556, 232] width 7 height 7
radio input "true"
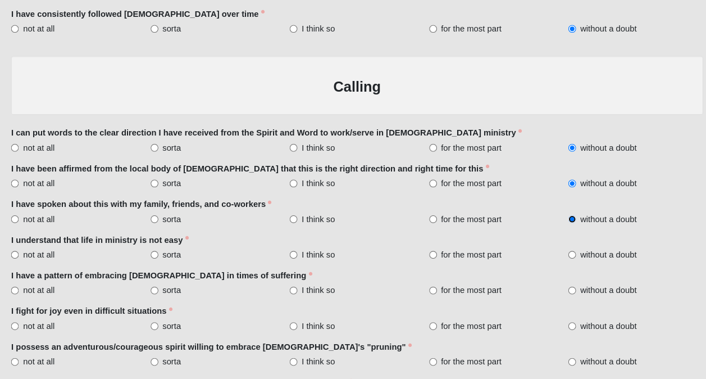
scroll to position [845, 0]
click at [568, 257] on span "without a doubt" at bounding box center [590, 260] width 53 height 11
click at [560, 257] on input "without a doubt" at bounding box center [556, 260] width 7 height 7
radio input "true"
click at [562, 289] on label "without a doubt" at bounding box center [616, 294] width 127 height 11
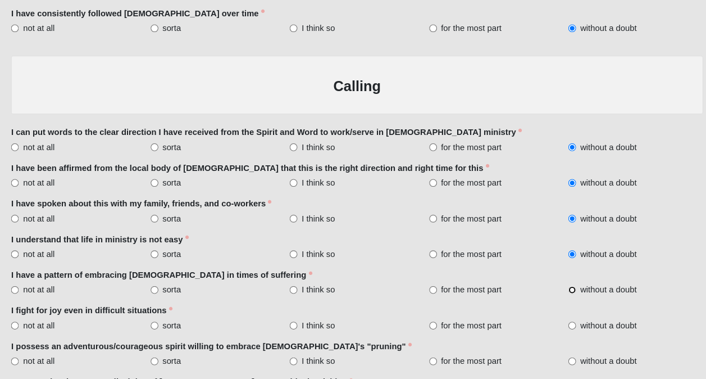
click at [560, 291] on input "without a doubt" at bounding box center [556, 294] width 7 height 7
radio input "true"
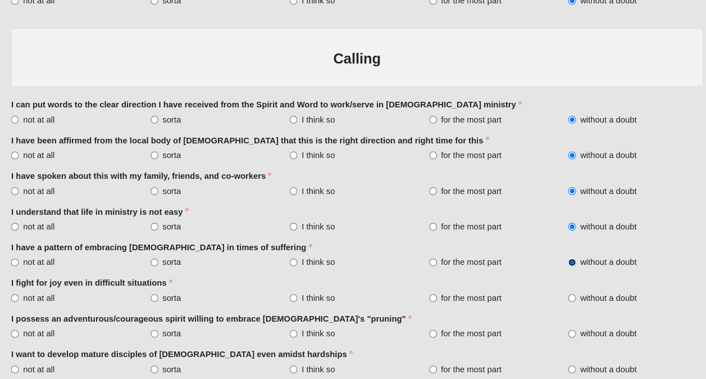
scroll to position [872, 0]
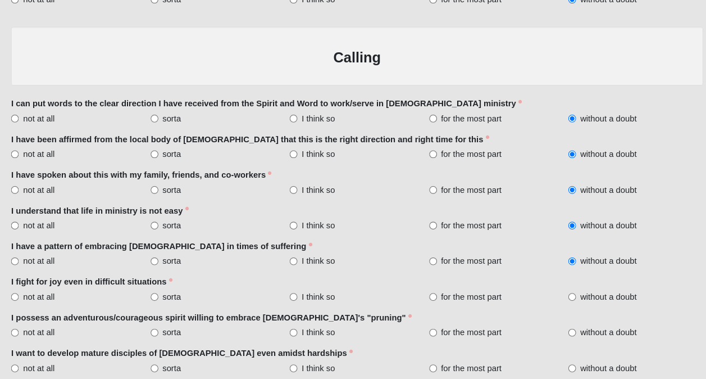
click at [571, 298] on span "without a doubt" at bounding box center [590, 300] width 53 height 11
click at [560, 298] on input "without a doubt" at bounding box center [556, 300] width 7 height 7
radio input "true"
click at [568, 329] on span "without a doubt" at bounding box center [590, 334] width 53 height 11
click at [560, 331] on input "without a doubt" at bounding box center [556, 334] width 7 height 7
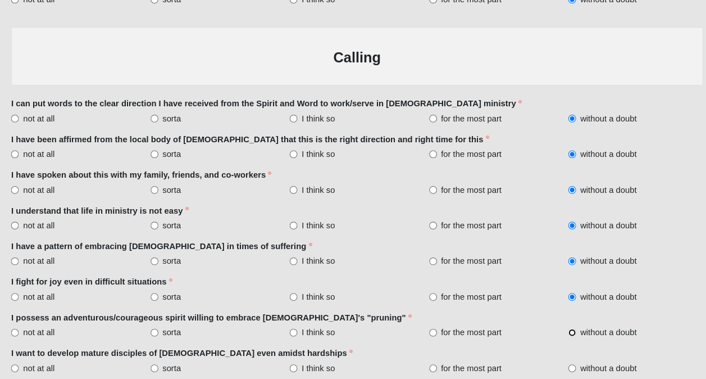
radio input "true"
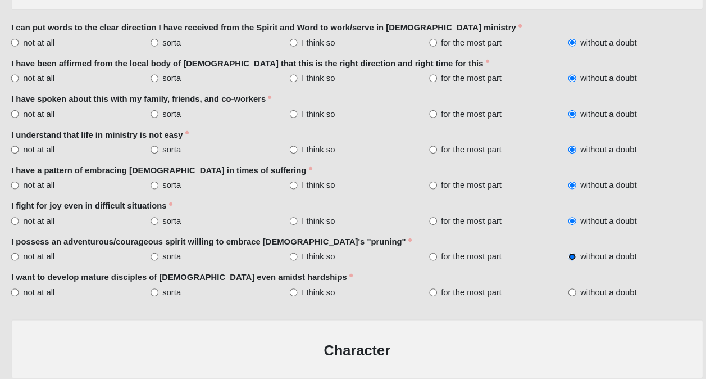
scroll to position [959, 0]
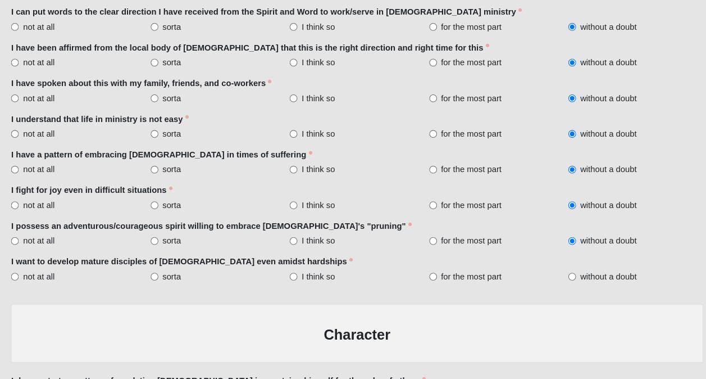
click at [559, 279] on label "without a doubt" at bounding box center [616, 281] width 127 height 11
click at [559, 279] on input "without a doubt" at bounding box center [556, 281] width 7 height 7
radio input "true"
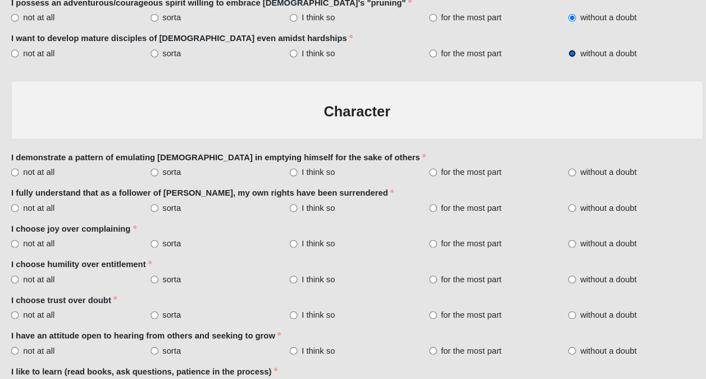
scroll to position [1171, 0]
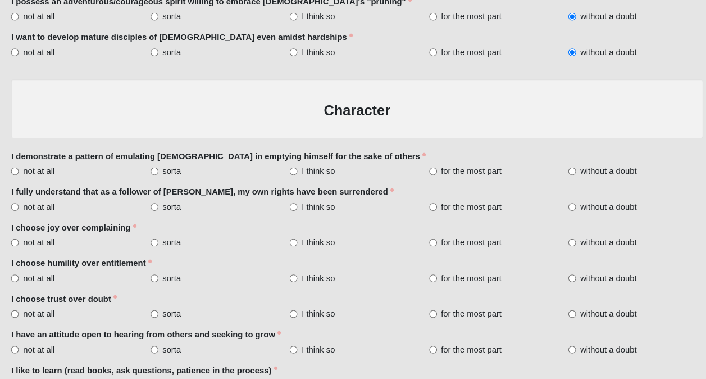
click at [460, 178] on span "for the most part" at bounding box center [460, 181] width 57 height 11
click at [429, 179] on input "for the most part" at bounding box center [424, 182] width 7 height 7
radio input "true"
click at [566, 216] on span "without a doubt" at bounding box center [590, 215] width 53 height 11
click at [560, 216] on input "without a doubt" at bounding box center [556, 215] width 7 height 7
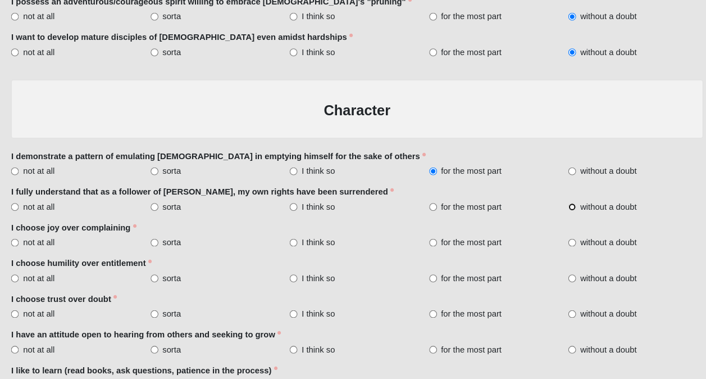
radio input "true"
click at [566, 248] on span "without a doubt" at bounding box center [590, 249] width 53 height 11
click at [560, 248] on input "without a doubt" at bounding box center [556, 249] width 7 height 7
radio input "true"
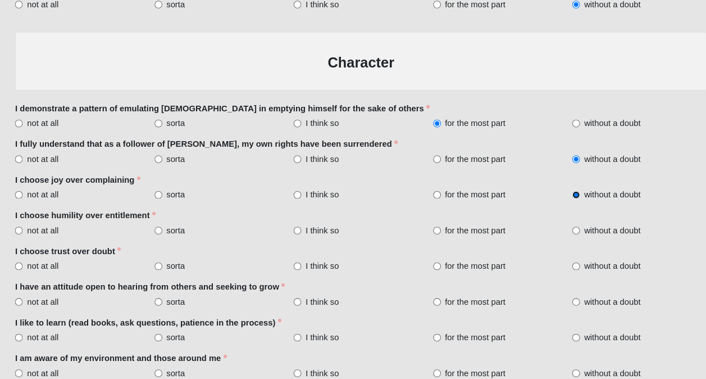
scroll to position [1217, 0]
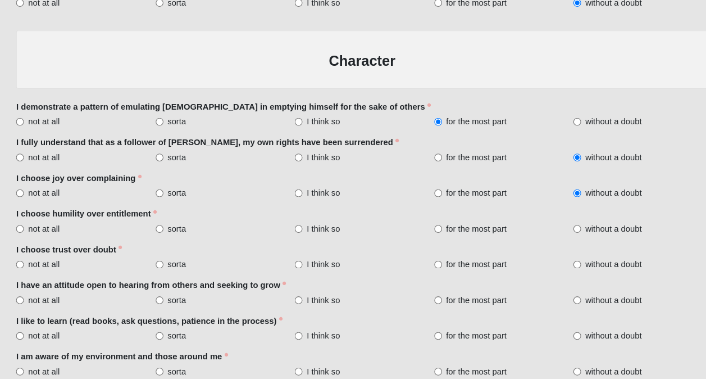
click at [558, 238] on label "without a doubt" at bounding box center [616, 236] width 127 height 11
click at [558, 238] on input "without a doubt" at bounding box center [556, 236] width 7 height 7
radio input "true"
click at [576, 266] on span "without a doubt" at bounding box center [590, 270] width 53 height 11
click at [560, 267] on input "without a doubt" at bounding box center [556, 270] width 7 height 7
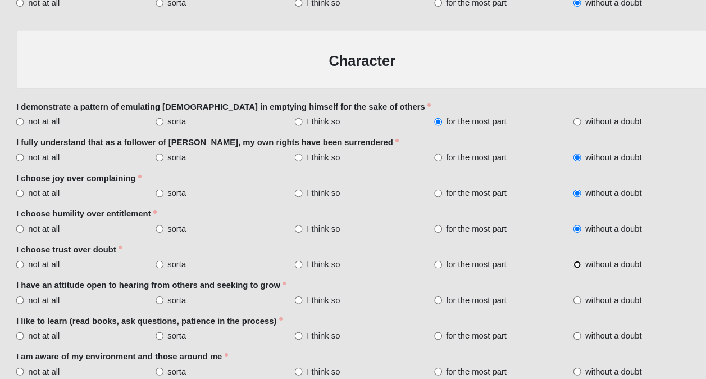
radio input "true"
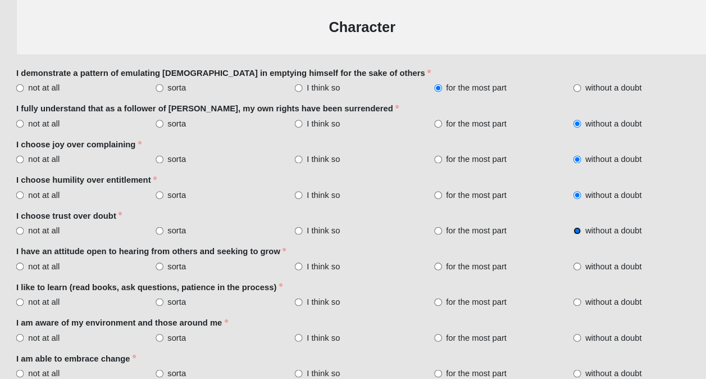
scroll to position [1252, 0]
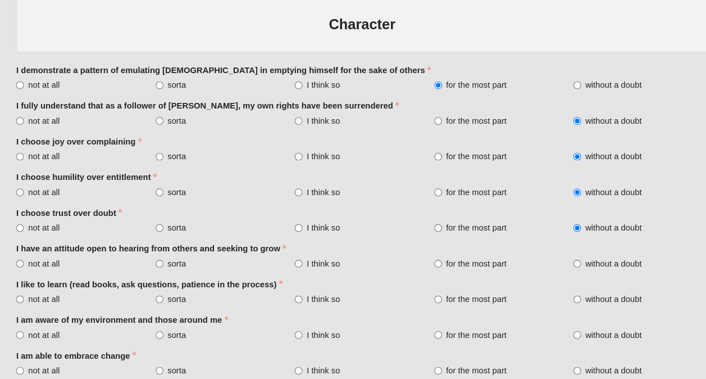
click at [562, 267] on label "without a doubt" at bounding box center [616, 268] width 127 height 11
click at [560, 267] on input "without a doubt" at bounding box center [556, 269] width 7 height 7
radio input "true"
click at [563, 300] on label "without a doubt" at bounding box center [616, 302] width 127 height 11
click at [560, 300] on input "without a doubt" at bounding box center [556, 302] width 7 height 7
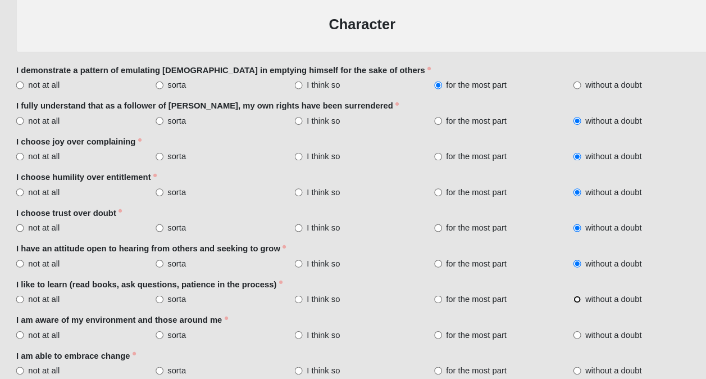
radio input "true"
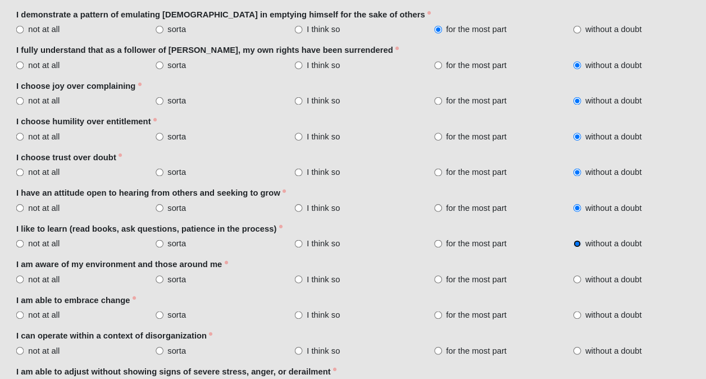
scroll to position [1305, 0]
click at [561, 281] on label "without a doubt" at bounding box center [616, 283] width 127 height 11
click at [560, 281] on input "without a doubt" at bounding box center [556, 283] width 7 height 7
radio input "true"
click at [555, 314] on input "without a doubt" at bounding box center [556, 317] width 7 height 7
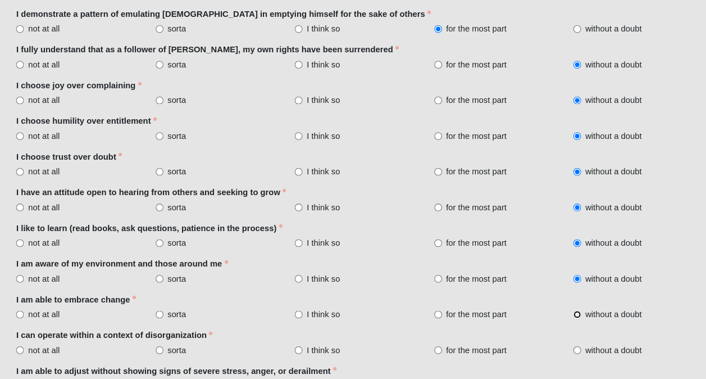
radio input "true"
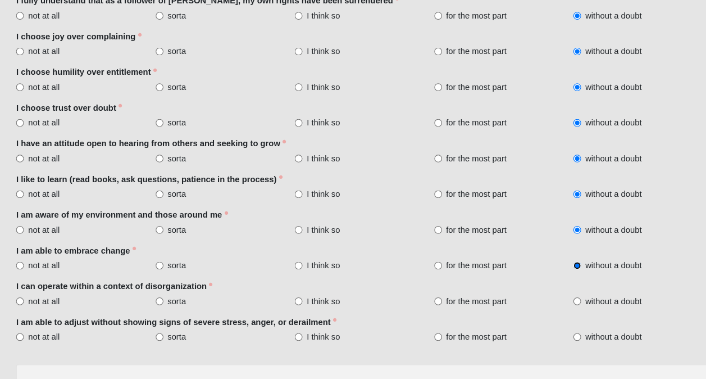
scroll to position [1352, 0]
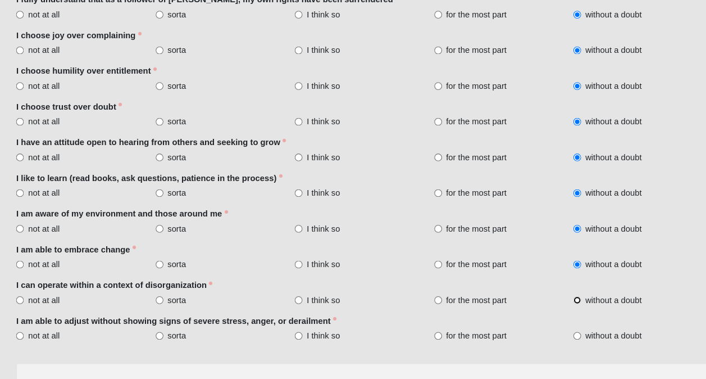
click at [559, 302] on input "without a doubt" at bounding box center [556, 304] width 7 height 7
radio input "true"
click at [556, 334] on input "without a doubt" at bounding box center [556, 337] width 7 height 7
radio input "true"
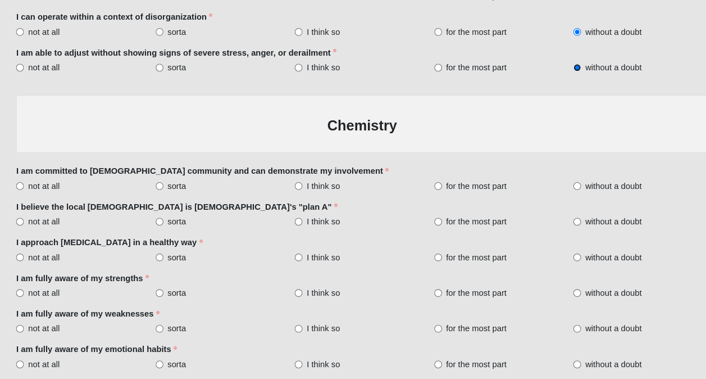
scroll to position [1615, 0]
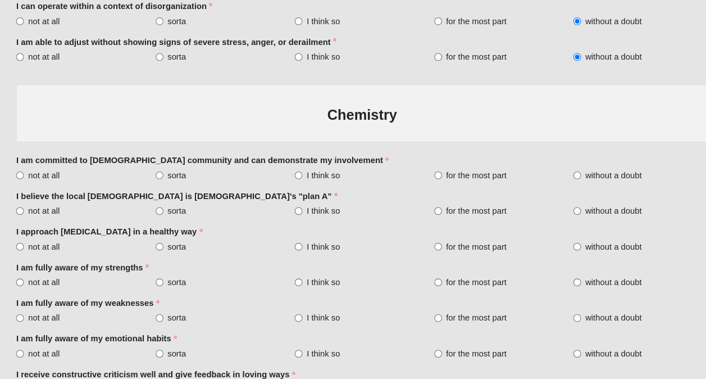
click at [602, 180] on span "without a doubt" at bounding box center [590, 185] width 53 height 11
click at [560, 183] on input "without a doubt" at bounding box center [556, 186] width 7 height 7
radio input "true"
click at [591, 218] on span "without a doubt" at bounding box center [590, 219] width 53 height 11
click at [560, 218] on input "without a doubt" at bounding box center [556, 219] width 7 height 7
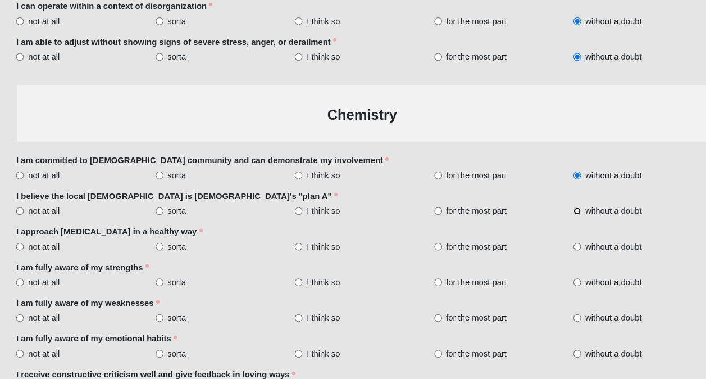
radio input "true"
click at [488, 218] on span "for the most part" at bounding box center [460, 219] width 57 height 11
click at [429, 218] on input "for the most part" at bounding box center [424, 219] width 7 height 7
radio input "true"
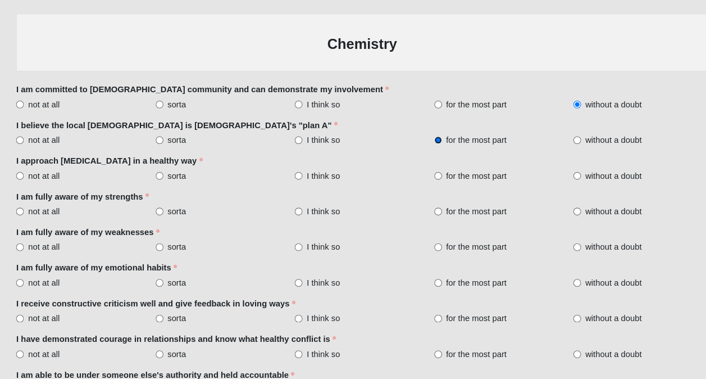
scroll to position [1685, 0]
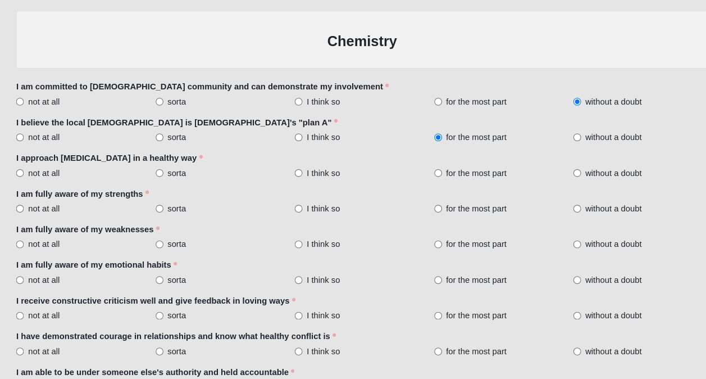
click at [452, 182] on span "for the most part" at bounding box center [460, 183] width 57 height 11
click at [429, 182] on input "for the most part" at bounding box center [424, 183] width 7 height 7
radio input "true"
click at [561, 218] on label "without a doubt" at bounding box center [616, 217] width 127 height 11
click at [560, 218] on input "without a doubt" at bounding box center [556, 217] width 7 height 7
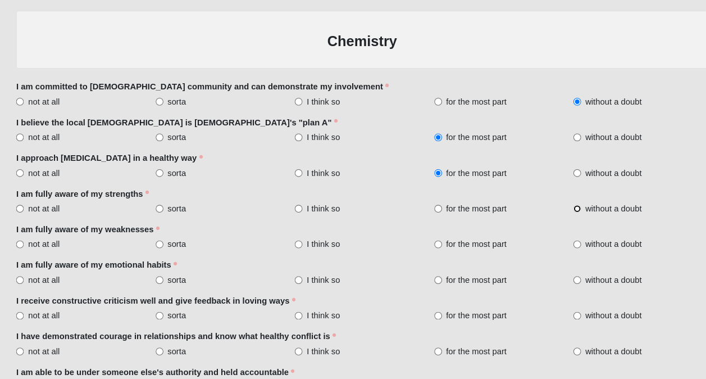
radio input "true"
click at [570, 249] on span "without a doubt" at bounding box center [590, 250] width 53 height 11
click at [560, 249] on input "without a doubt" at bounding box center [556, 251] width 7 height 7
radio input "true"
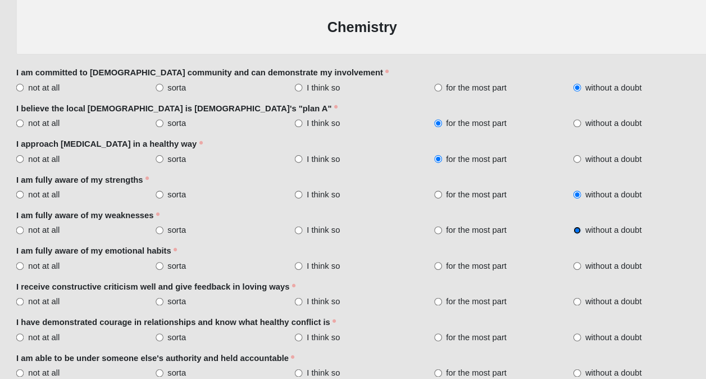
scroll to position [1703, 0]
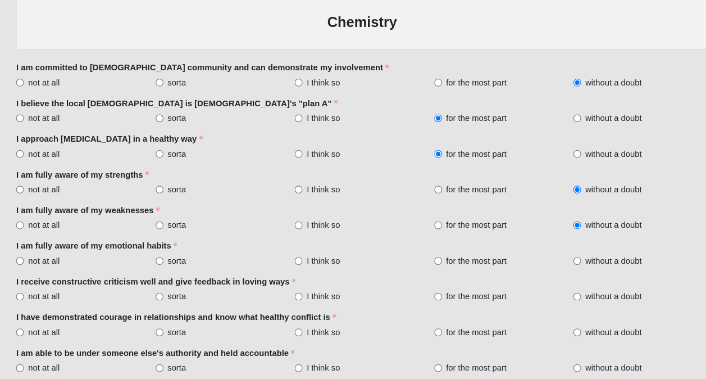
click at [574, 264] on span "without a doubt" at bounding box center [590, 266] width 53 height 11
click at [560, 264] on input "without a doubt" at bounding box center [556, 266] width 7 height 7
radio input "true"
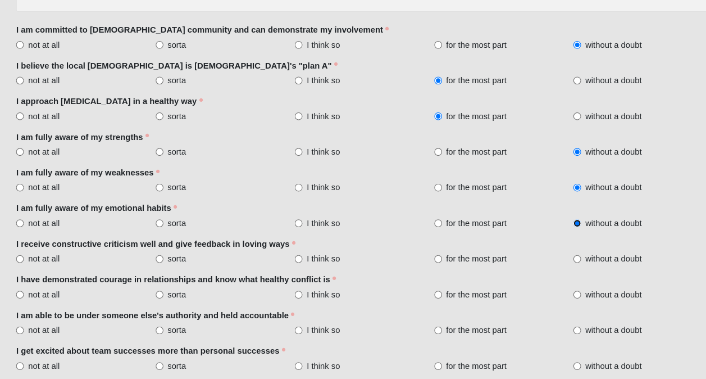
scroll to position [1742, 0]
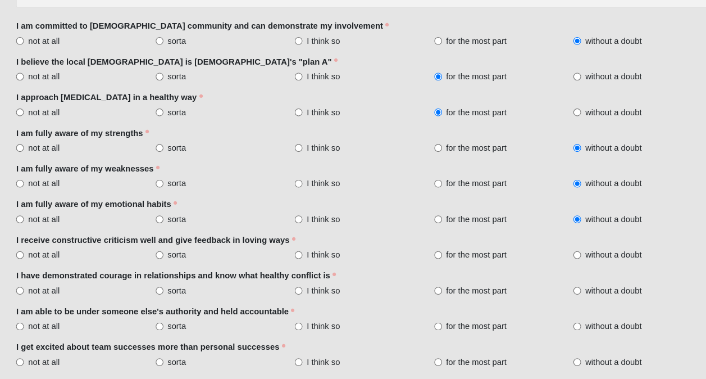
click at [607, 261] on span "without a doubt" at bounding box center [590, 261] width 53 height 11
click at [560, 261] on input "without a doubt" at bounding box center [556, 261] width 7 height 7
radio input "true"
click at [477, 289] on span "for the most part" at bounding box center [460, 294] width 57 height 11
click at [429, 292] on input "for the most part" at bounding box center [424, 295] width 7 height 7
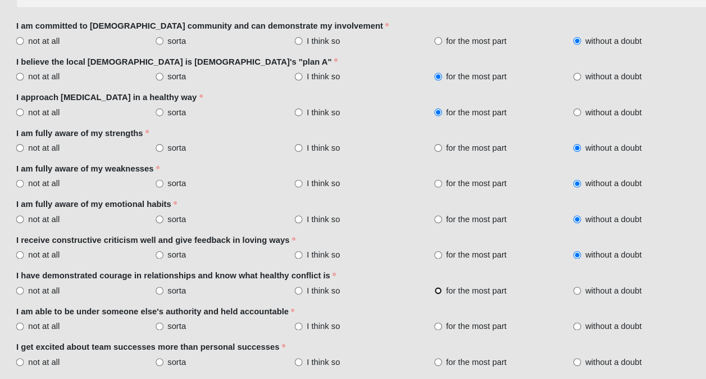
radio input "true"
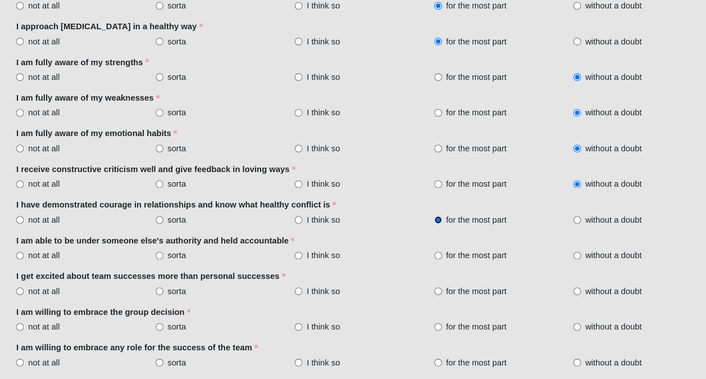
scroll to position [1809, 0]
click at [582, 253] on div "I am able to be under someone else's authority and held accountable not at all …" at bounding box center [353, 255] width 654 height 25
click at [577, 258] on span "without a doubt" at bounding box center [590, 262] width 53 height 11
click at [560, 259] on input "without a doubt" at bounding box center [556, 262] width 7 height 7
radio input "true"
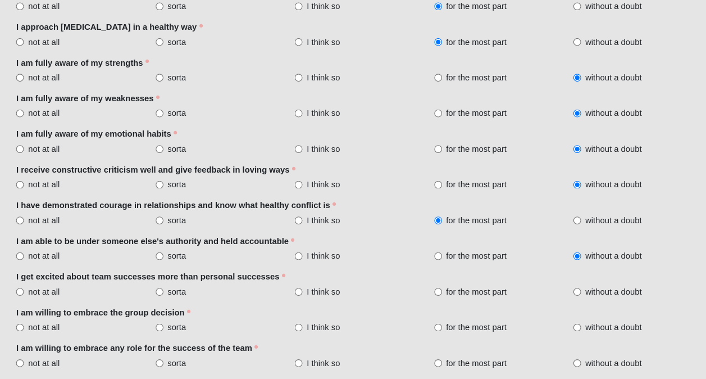
click at [487, 292] on span "for the most part" at bounding box center [460, 295] width 57 height 11
click at [429, 293] on input "for the most part" at bounding box center [424, 296] width 7 height 7
radio input "true"
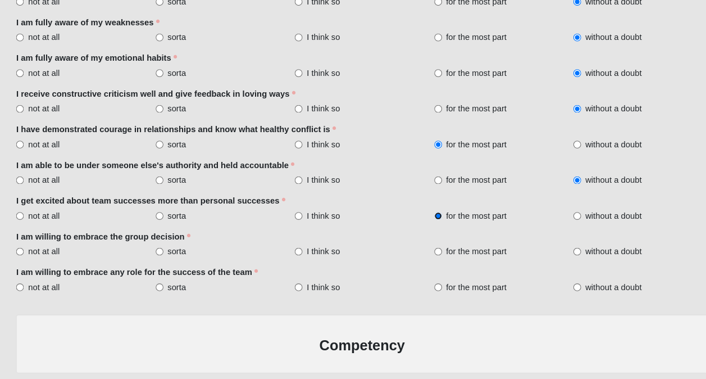
scroll to position [1886, 0]
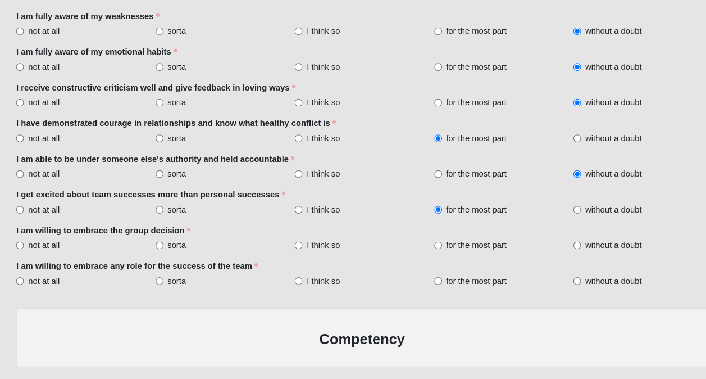
click at [571, 250] on span "without a doubt" at bounding box center [590, 252] width 53 height 11
click at [560, 250] on input "without a doubt" at bounding box center [556, 252] width 7 height 7
radio input "true"
click at [570, 283] on span "without a doubt" at bounding box center [590, 285] width 53 height 11
click at [560, 283] on input "without a doubt" at bounding box center [556, 286] width 7 height 7
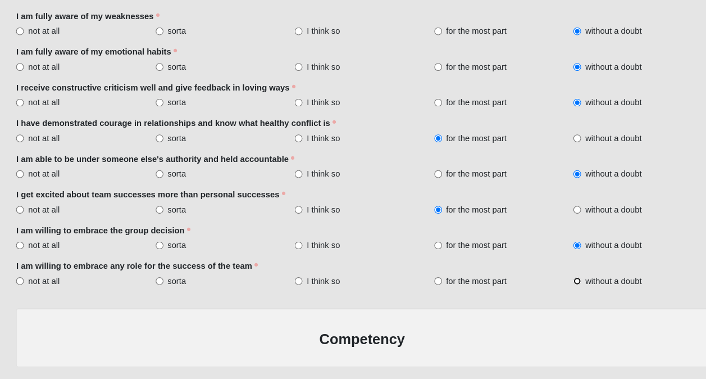
radio input "true"
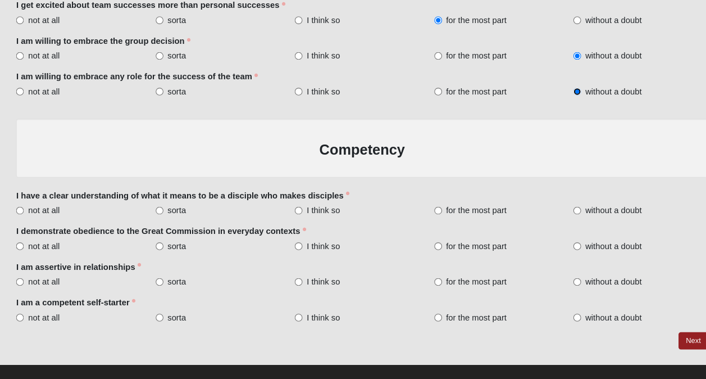
scroll to position [2077, 0]
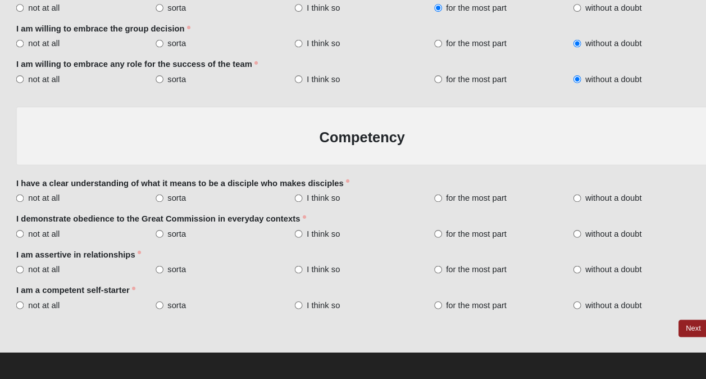
click at [558, 202] on label "without a doubt" at bounding box center [616, 207] width 127 height 11
click at [558, 204] on input "without a doubt" at bounding box center [556, 207] width 7 height 7
radio input "true"
click at [579, 240] on span "without a doubt" at bounding box center [590, 240] width 53 height 11
click at [560, 240] on input "without a doubt" at bounding box center [556, 241] width 7 height 7
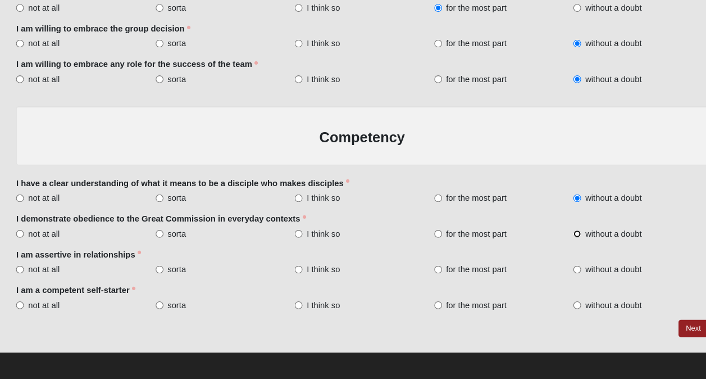
radio input "true"
click at [595, 304] on span "without a doubt" at bounding box center [590, 308] width 53 height 11
click at [560, 305] on input "without a doubt" at bounding box center [556, 308] width 7 height 7
radio input "true"
click at [598, 276] on span "without a doubt" at bounding box center [590, 274] width 53 height 11
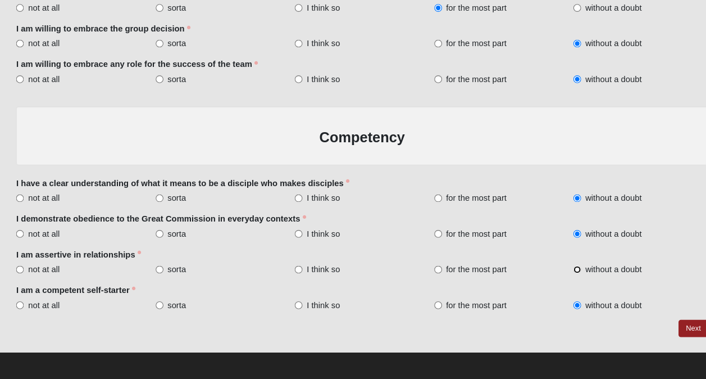
click at [560, 276] on input "without a doubt" at bounding box center [556, 274] width 7 height 7
radio input "true"
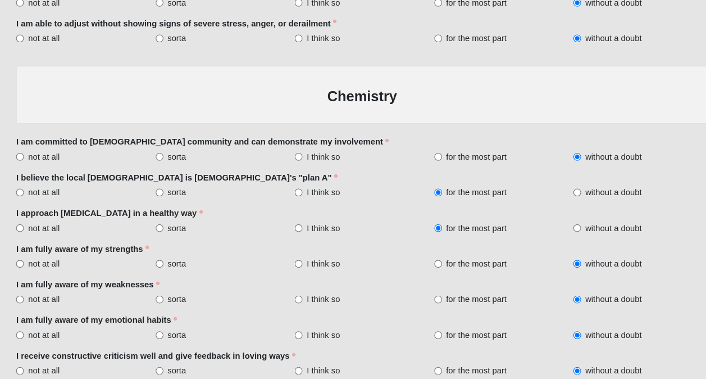
scroll to position [1635, 0]
click at [582, 194] on span "without a doubt" at bounding box center [590, 199] width 53 height 11
click at [560, 197] on input "without a doubt" at bounding box center [556, 200] width 7 height 7
radio input "true"
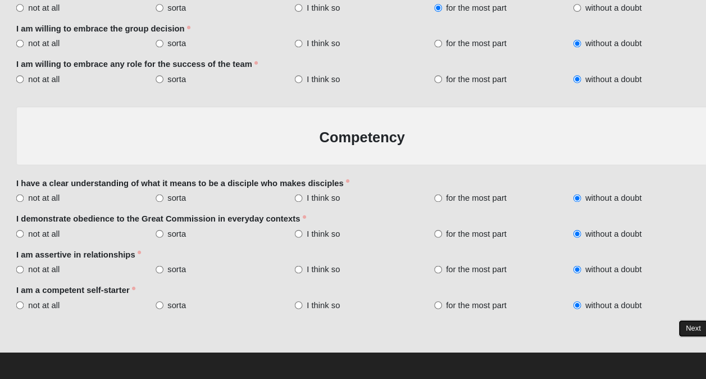
click at [661, 326] on link "Next" at bounding box center [666, 330] width 28 height 16
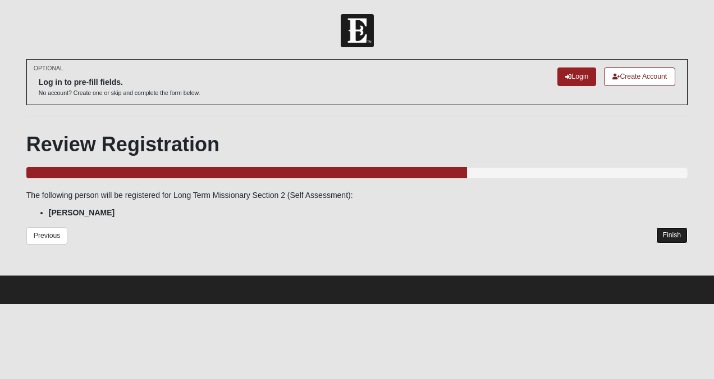
click at [672, 232] on link "Finish" at bounding box center [673, 235] width 32 height 16
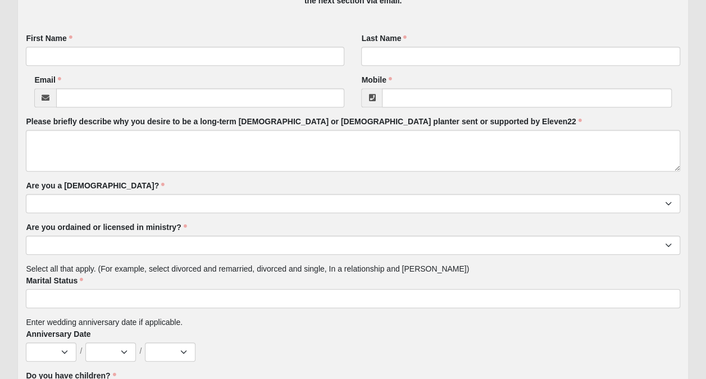
scroll to position [309, 0]
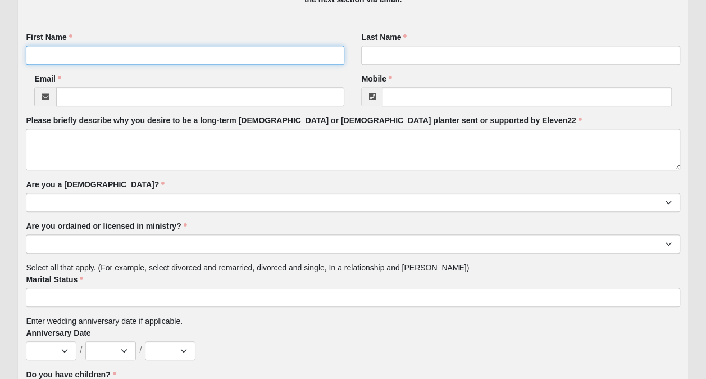
click at [304, 49] on input "First Name" at bounding box center [185, 54] width 318 height 19
type input "[PERSON_NAME]"
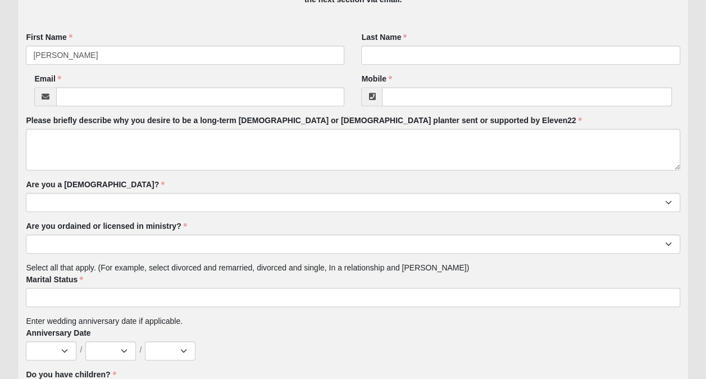
type input "[PERSON_NAME]"
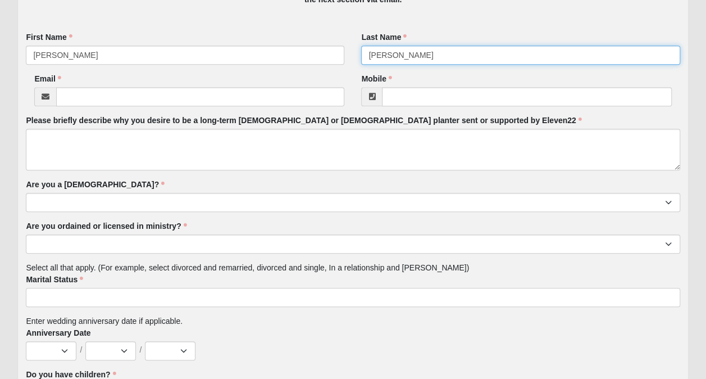
type input "[EMAIL_ADDRESS][DOMAIN_NAME]"
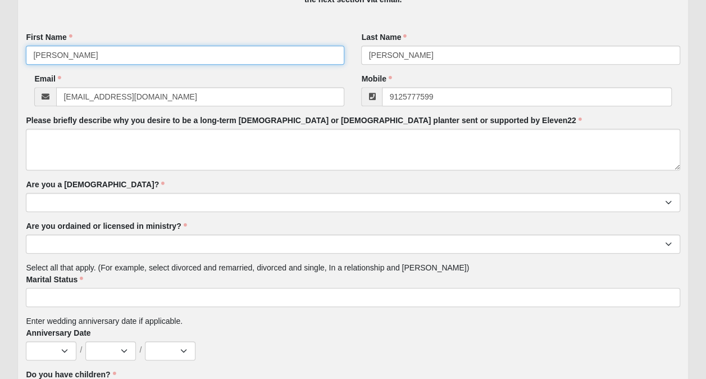
type input "[PHONE_NUMBER]"
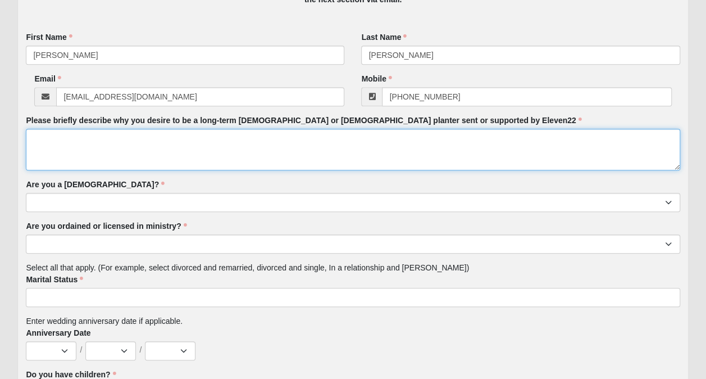
click at [427, 149] on textarea "Please briefly describe why you desire to be a long-term [DEMOGRAPHIC_DATA] or …" at bounding box center [353, 150] width 654 height 42
type textarea "I"
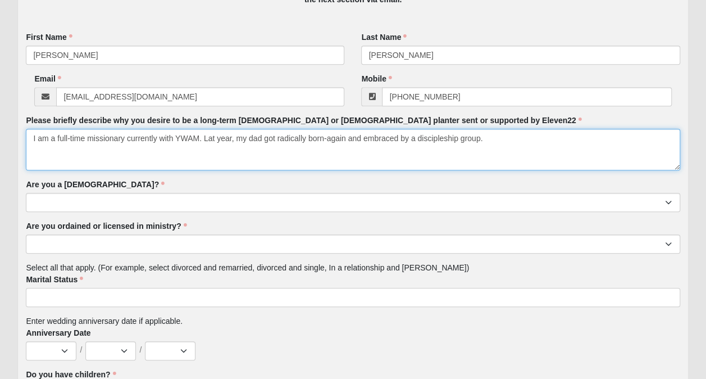
click at [477, 139] on textarea "I am a full-time missionary currently with YWAM. Lat year, my dad got radically…" at bounding box center [353, 150] width 654 height 42
click at [489, 140] on textarea "I am a full-time missionary currently with YWAM. Lat year, my dad got radically…" at bounding box center [353, 150] width 654 height 42
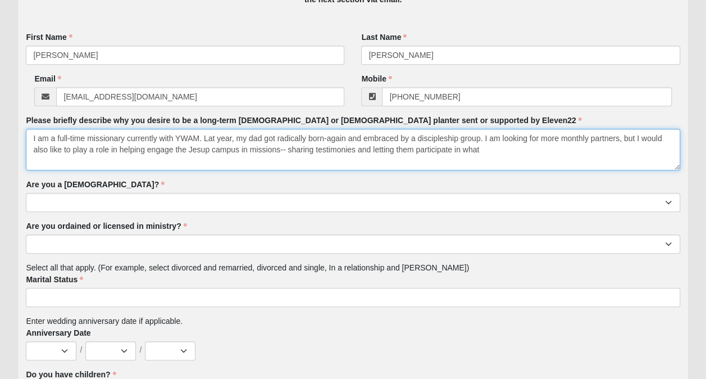
click at [493, 148] on textarea "I am a full-time missionary currently with YWAM. Lat year, my dad got radically…" at bounding box center [353, 150] width 654 height 42
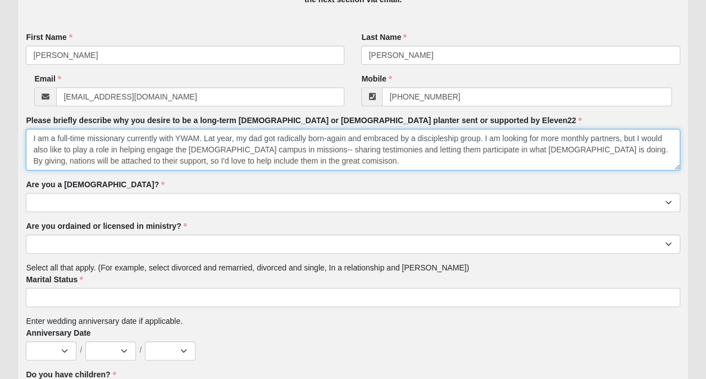
type textarea "I am a full-time missionary currently with YWAM. Lat year, my dad got radically…"
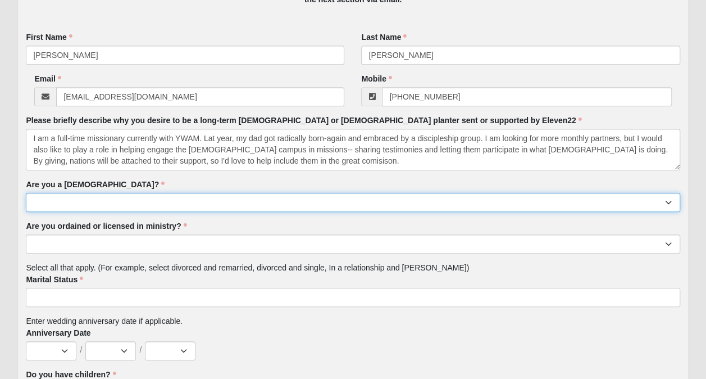
click at [383, 202] on select "Yes No" at bounding box center [353, 202] width 654 height 19
select select "Yes"
click at [26, 193] on select "Yes No" at bounding box center [353, 202] width 654 height 19
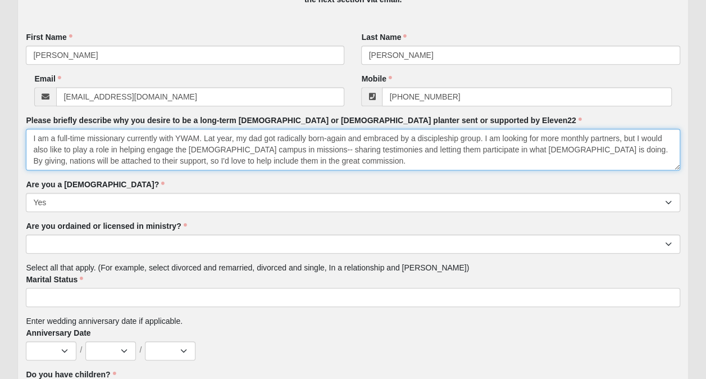
type textarea "I am a full-time missionary currently with YWAM. Lat year, my dad got radically…"
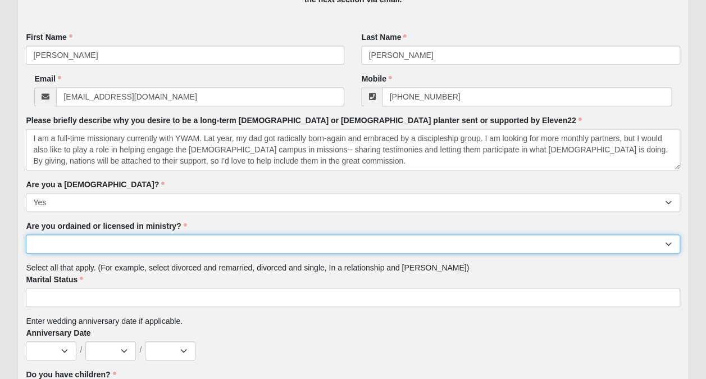
click at [224, 242] on select "Yes No" at bounding box center [353, 243] width 654 height 19
select select "No"
click at [26, 234] on select "Yes No" at bounding box center [353, 243] width 654 height 19
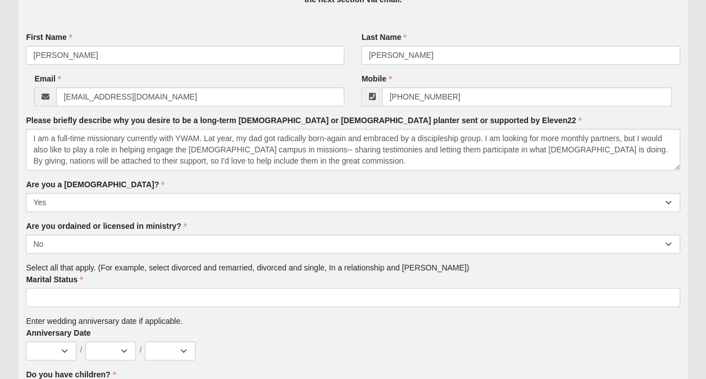
click at [176, 299] on ul at bounding box center [353, 297] width 654 height 19
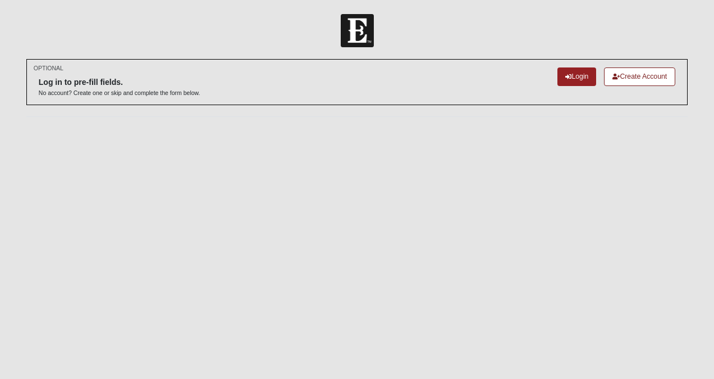
select select
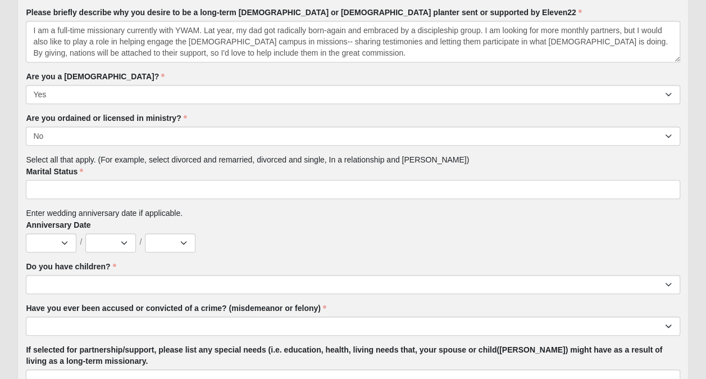
scroll to position [458, 0]
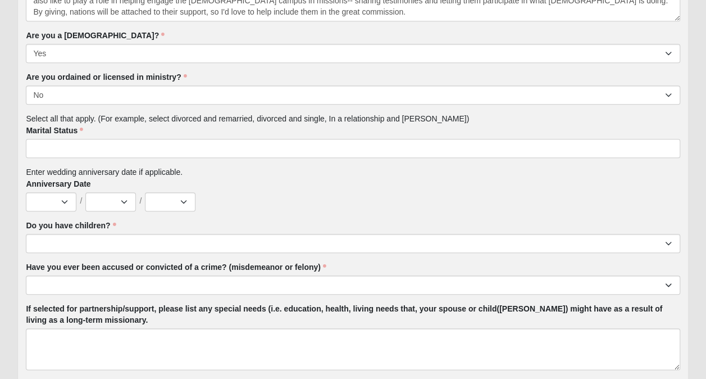
click at [125, 139] on ul at bounding box center [353, 148] width 654 height 19
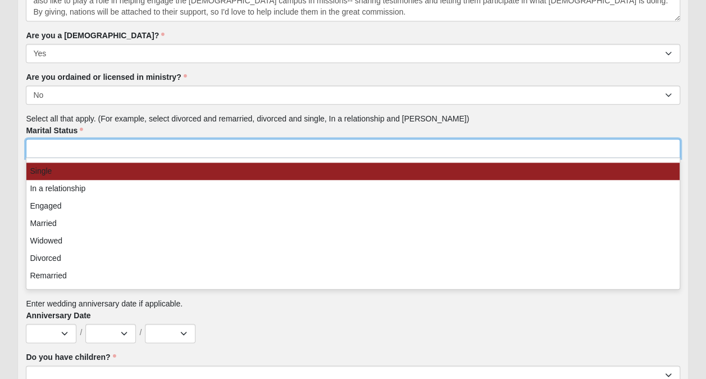
click at [116, 170] on li "Single" at bounding box center [352, 170] width 653 height 17
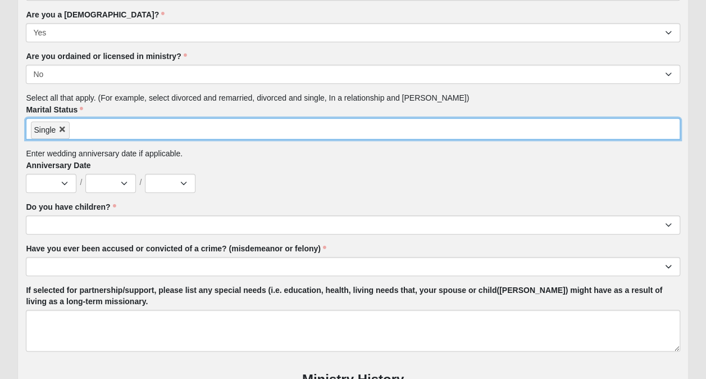
scroll to position [480, 0]
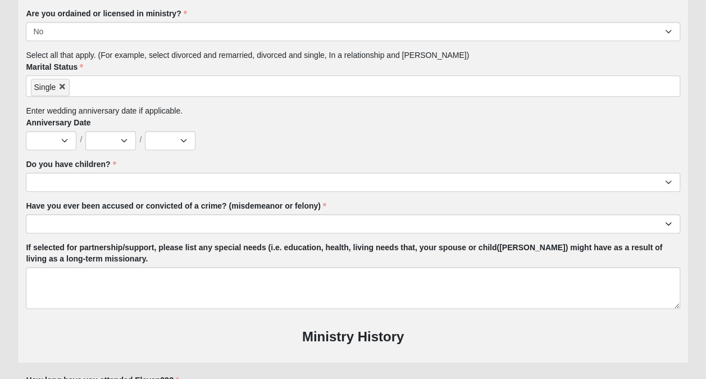
scroll to position [522, 0]
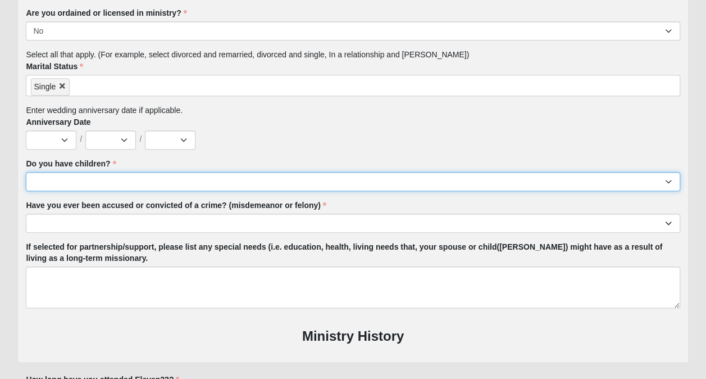
click at [115, 181] on select "Yes No" at bounding box center [353, 181] width 654 height 19
select select "No"
click at [26, 172] on select "Yes No" at bounding box center [353, 181] width 654 height 19
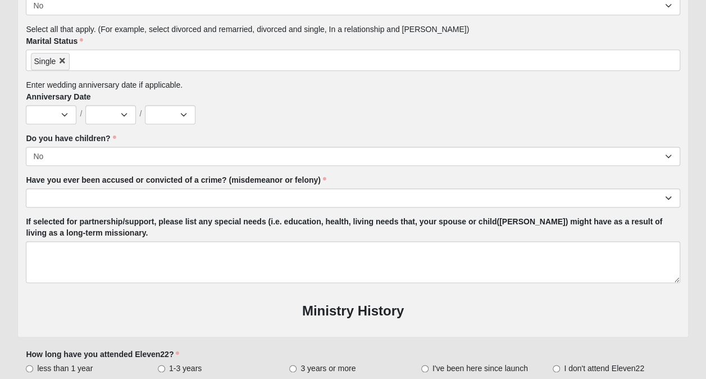
scroll to position [549, 0]
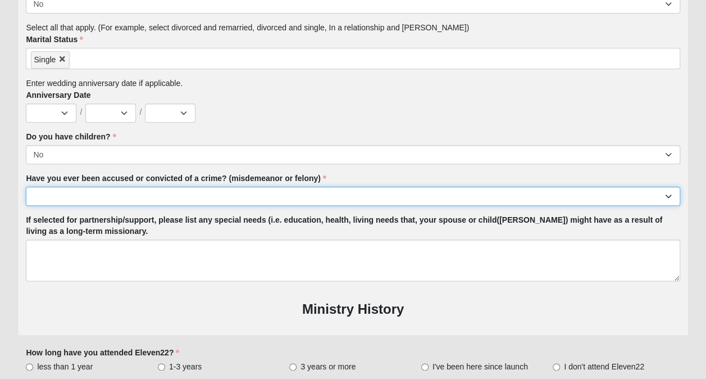
click at [282, 198] on select "Yes No" at bounding box center [353, 195] width 654 height 19
select select "No"
click at [26, 186] on select "Yes No" at bounding box center [353, 195] width 654 height 19
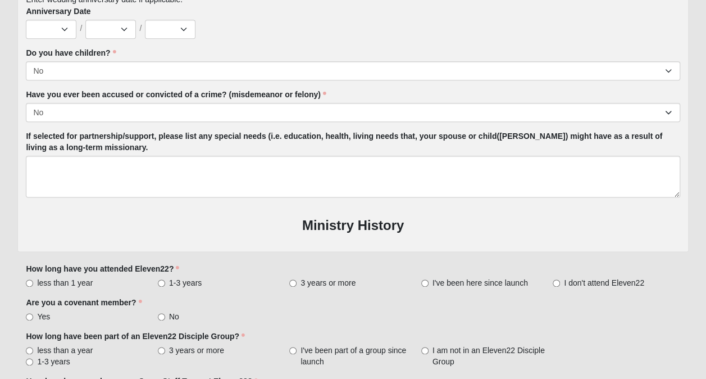
scroll to position [632, 0]
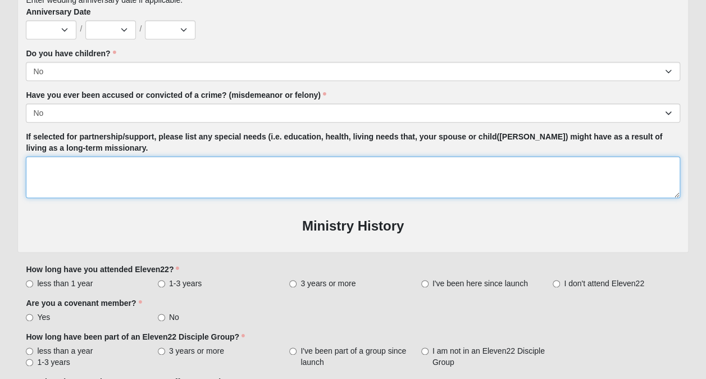
click at [297, 163] on textarea "If selected for partnership/support, please list any special needs (i.e. educat…" at bounding box center [353, 177] width 654 height 42
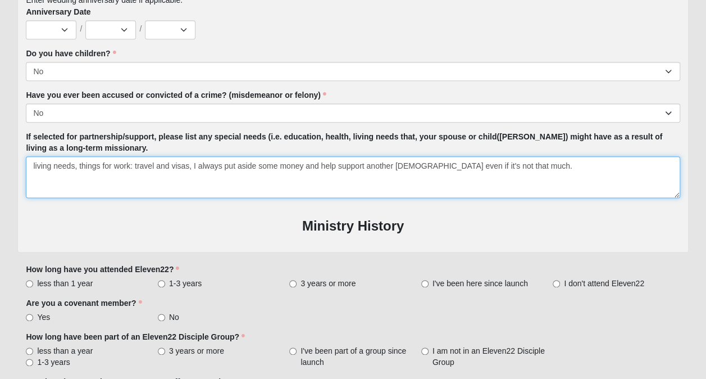
click at [534, 165] on textarea "living needs, things for work: travel and visas, I always put aside some money …" at bounding box center [353, 177] width 654 height 42
click at [75, 162] on textarea "living needs, things for work: travel and visas, I always put aside some money …" at bounding box center [353, 177] width 654 height 42
click at [275, 165] on textarea "living needs (rent, transport, food...), things for work: travel and visas, I a…" at bounding box center [353, 177] width 654 height 42
click at [632, 167] on textarea "living needs (rent, transport, food...), things for work: travel and visas, and…" at bounding box center [353, 177] width 654 height 42
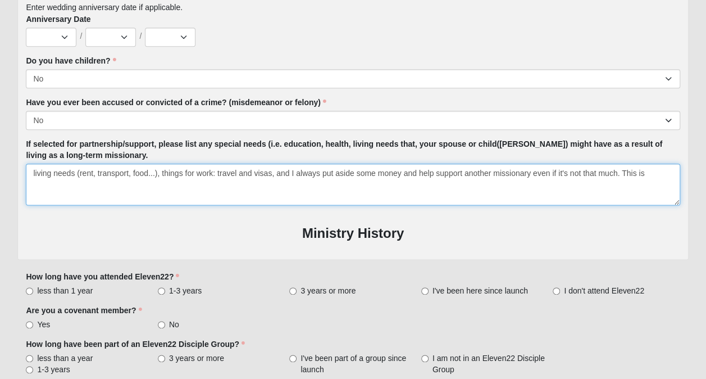
scroll to position [628, 0]
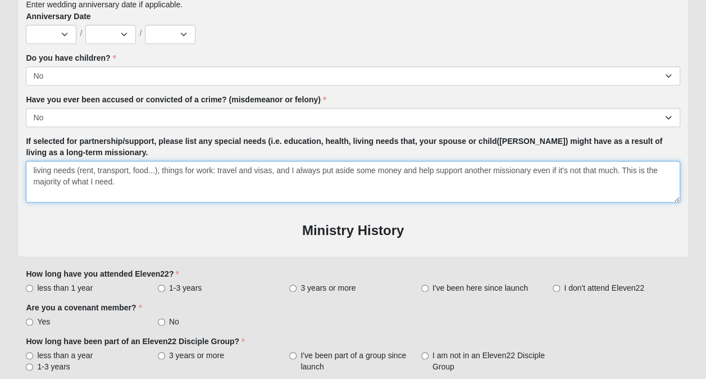
click at [272, 171] on textarea "living needs (rent, transport, food...), things for work: travel and visas, and…" at bounding box center [353, 182] width 654 height 42
click at [274, 171] on textarea "living needs (rent, transport, food...), things for work: travel and visas, and…" at bounding box center [353, 182] width 654 height 42
click at [382, 170] on textarea "living needs (rent, transport, food...), things for work: travel and visas, any…" at bounding box center [353, 182] width 654 height 42
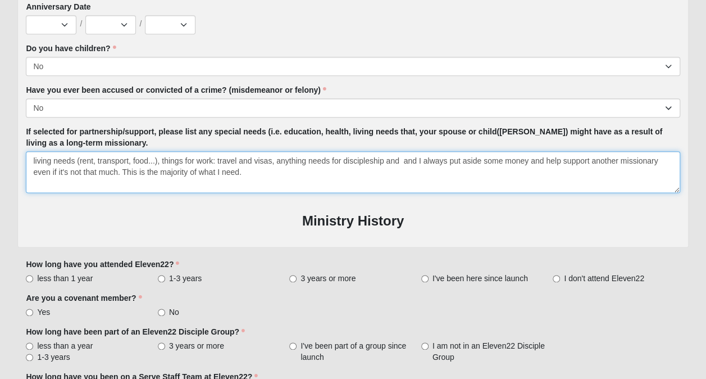
scroll to position [641, 0]
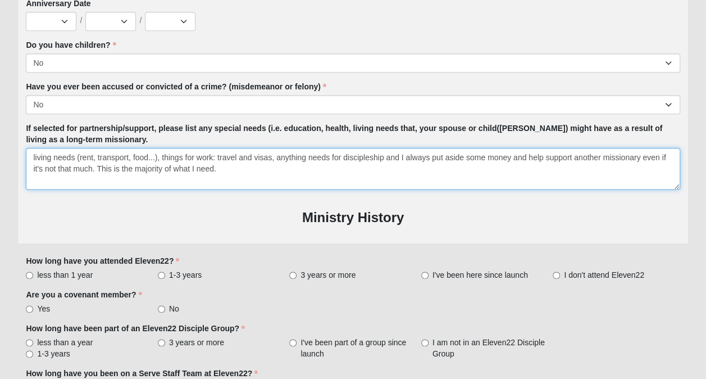
click at [386, 160] on textarea "living needs (rent, transport, food...), things for work: travel and visas, any…" at bounding box center [353, 169] width 654 height 42
click at [381, 157] on textarea "living needs (rent, transport, food...), things for work: travel and visas, any…" at bounding box center [353, 169] width 654 height 42
drag, startPoint x: 402, startPoint y: 158, endPoint x: 395, endPoint y: 157, distance: 7.4
click at [395, 157] on textarea "living needs (rent, transport, food...), things for work: travel and visas, any…" at bounding box center [353, 169] width 654 height 42
click at [158, 157] on textarea "living needs (rent, transport, food...), things for work: travel and visas, any…" at bounding box center [353, 169] width 654 height 42
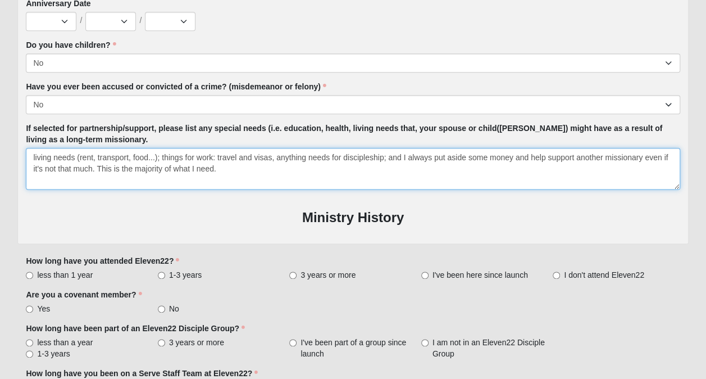
click at [222, 168] on textarea "living needs (rent, transport, food...); things for work: travel and visas, any…" at bounding box center [353, 169] width 654 height 42
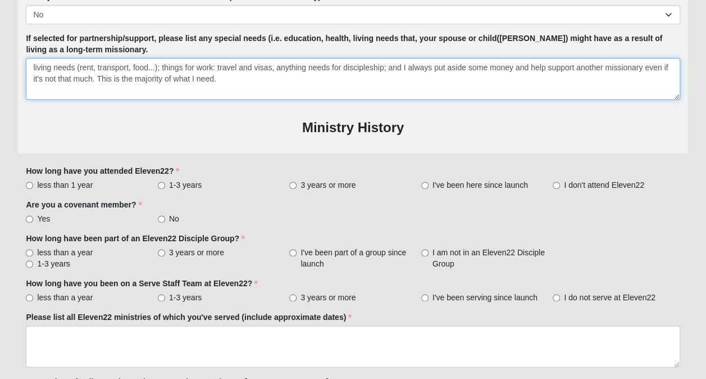
scroll to position [730, 0]
type textarea "living needs (rent, transport, food...); things for work: travel and visas, any…"
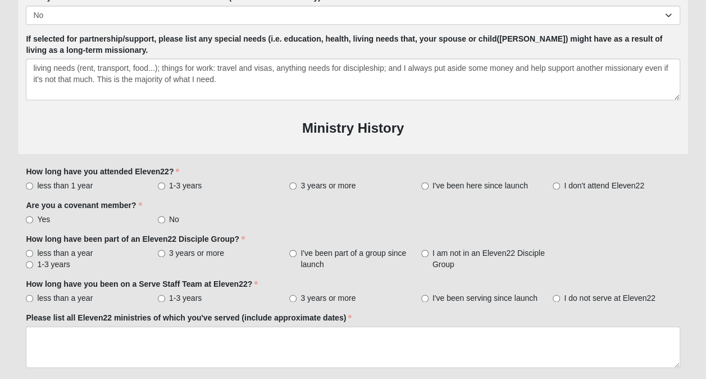
click at [566, 181] on span "I don't attend Eleven22" at bounding box center [604, 185] width 80 height 11
click at [560, 182] on input "I don't attend Eleven22" at bounding box center [556, 185] width 7 height 7
radio input "true"
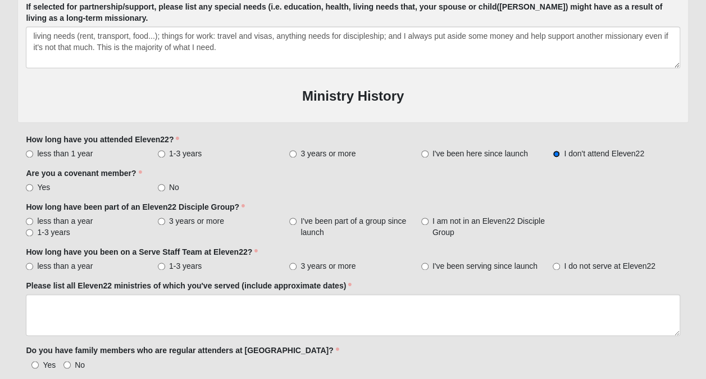
scroll to position [800, 0]
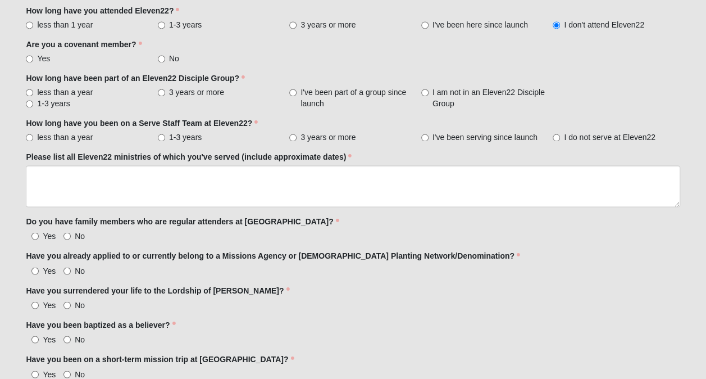
scroll to position [890, 0]
click at [163, 58] on input "No" at bounding box center [161, 59] width 7 height 7
radio input "true"
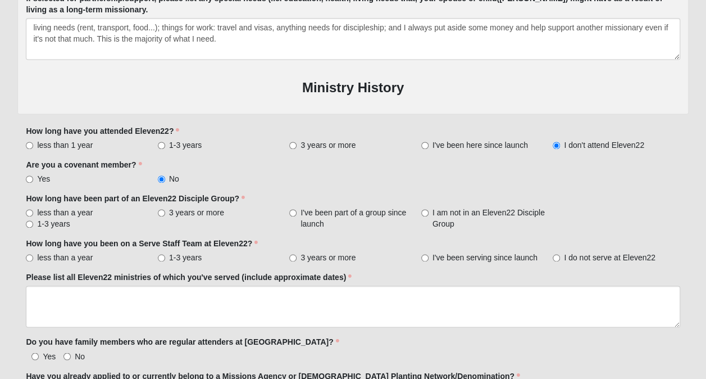
scroll to position [771, 0]
click at [439, 213] on span "I am not in an Eleven22 Disciple Group" at bounding box center [490, 217] width 116 height 22
click at [429, 213] on input "I am not in an Eleven22 Disciple Group" at bounding box center [424, 211] width 7 height 7
radio input "true"
click at [567, 255] on span "I do not serve at Eleven22" at bounding box center [610, 256] width 92 height 11
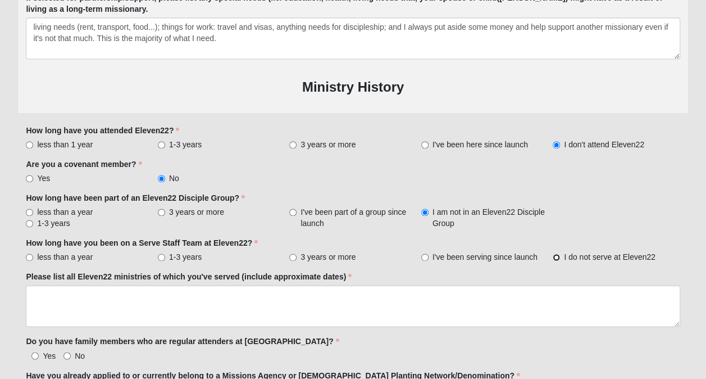
click at [560, 255] on input "I do not serve at Eleven22" at bounding box center [556, 256] width 7 height 7
radio input "true"
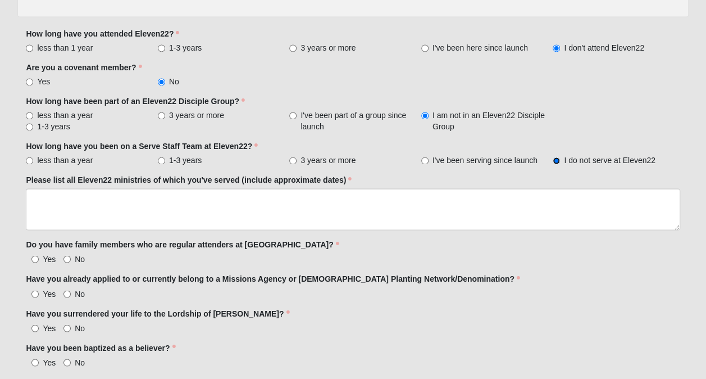
scroll to position [871, 0]
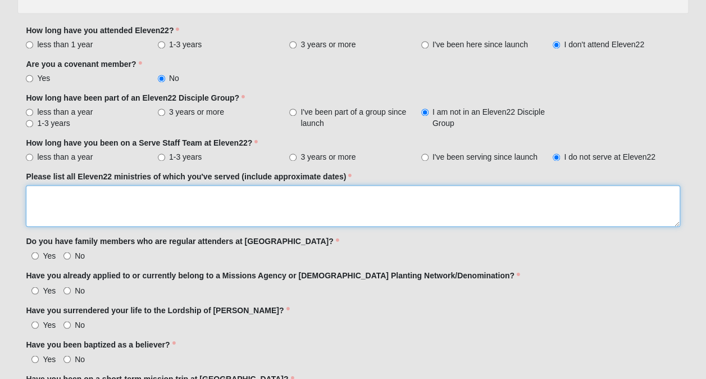
click at [308, 203] on textarea "Please list all Eleven22 ministries of which you've served (include approximate…" at bounding box center [353, 206] width 654 height 42
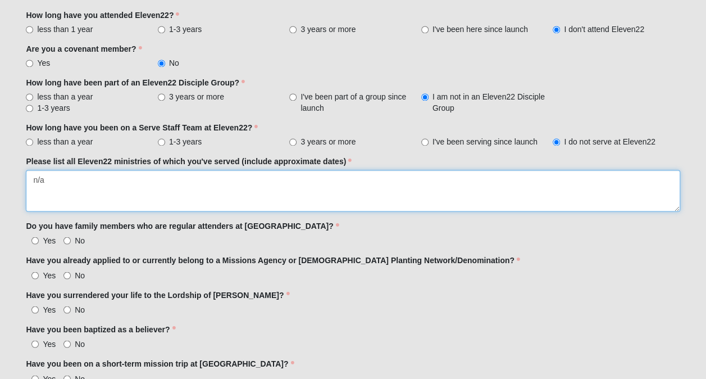
scroll to position [890, 0]
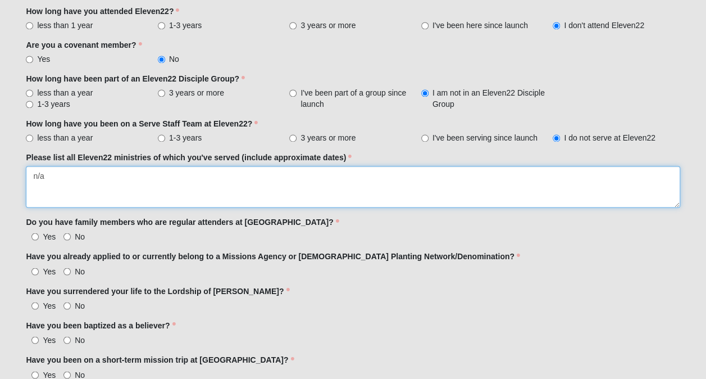
type textarea "n/a"
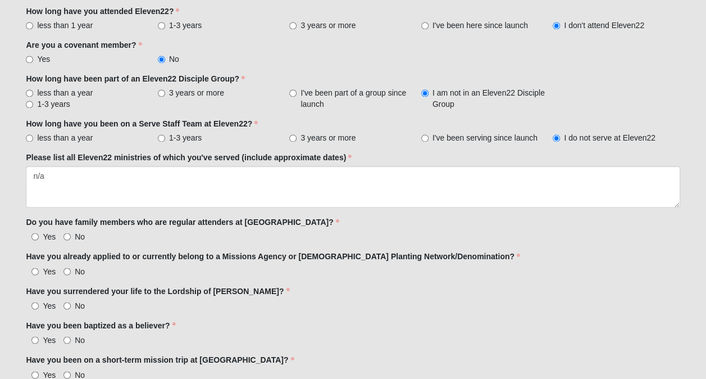
click at [49, 234] on span "Yes" at bounding box center [49, 235] width 13 height 9
click at [39, 234] on input "Yes" at bounding box center [34, 236] width 7 height 7
radio input "true"
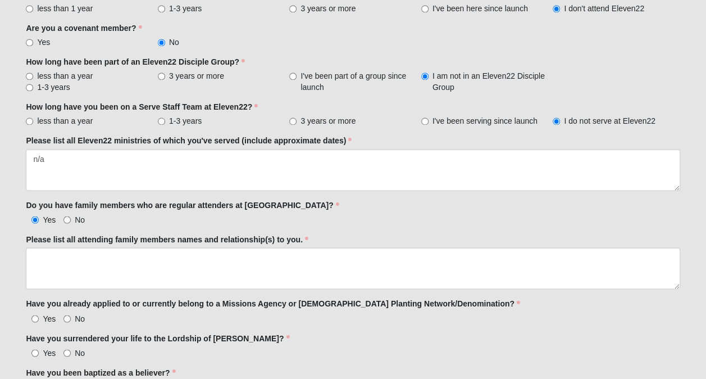
scroll to position [916, 0]
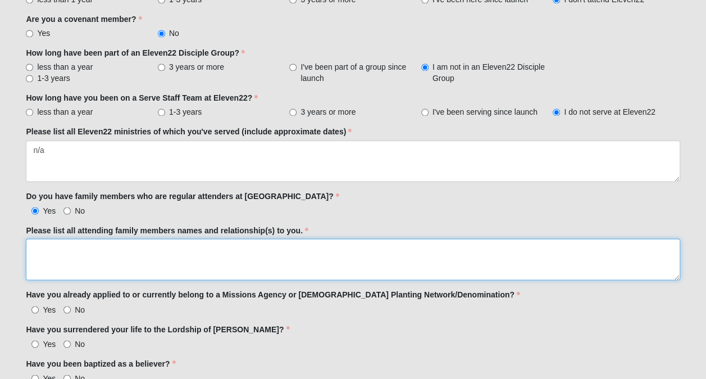
click at [239, 251] on textarea "Please list all attending family members names and relationship(s) to you." at bounding box center [353, 259] width 654 height 42
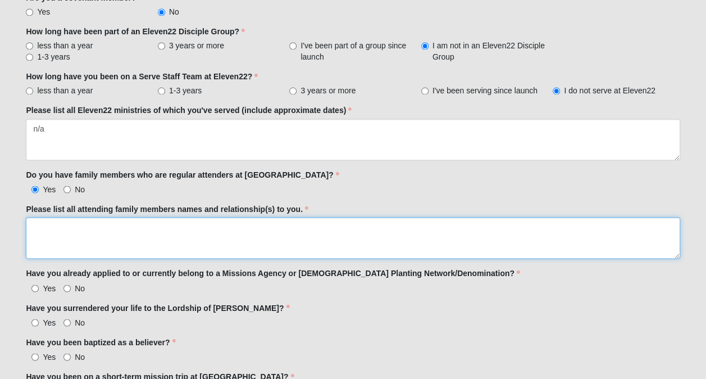
scroll to position [939, 0]
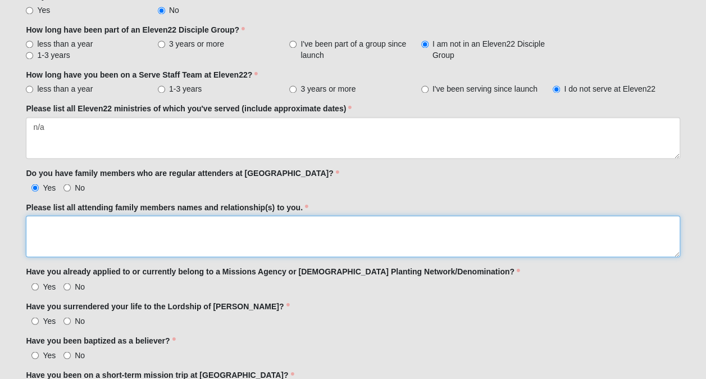
click at [240, 240] on textarea "Please list all attending family members names and relationship(s) to you." at bounding box center [353, 236] width 654 height 42
type textarea "[PERSON_NAME] and [PERSON_NAME]- Dad and step mom"
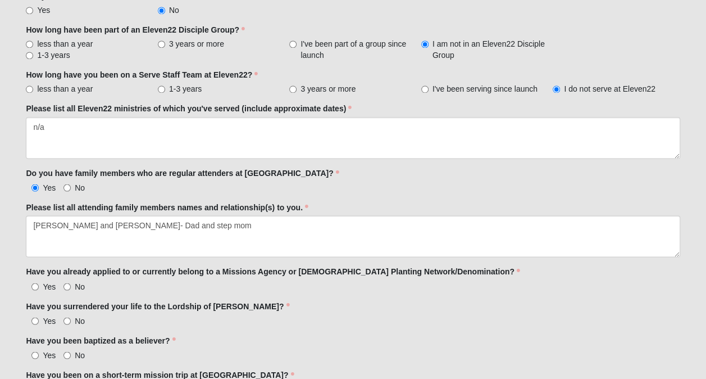
click at [71, 281] on label "No" at bounding box center [73, 285] width 21 height 11
click at [71, 283] on input "No" at bounding box center [66, 286] width 7 height 7
radio input "true"
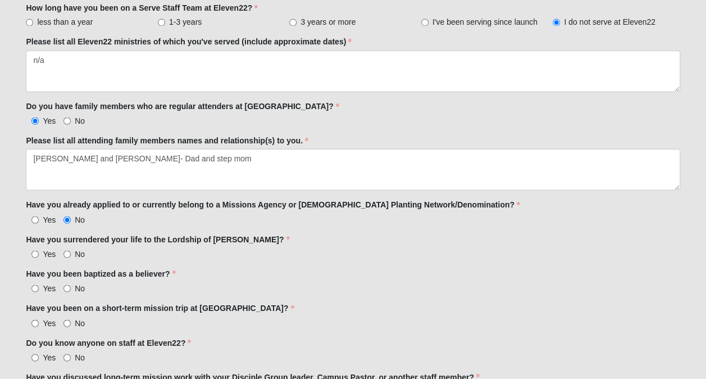
scroll to position [1007, 0]
click at [33, 215] on input "Yes" at bounding box center [34, 218] width 7 height 7
radio input "true"
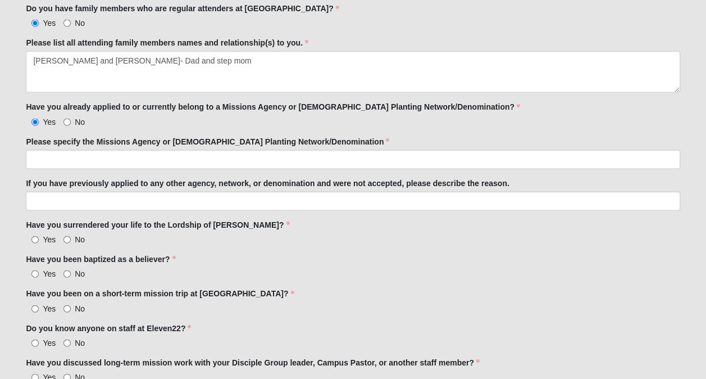
scroll to position [1105, 0]
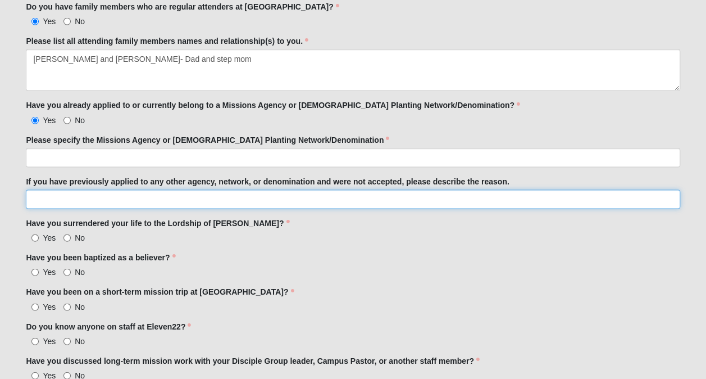
click at [161, 193] on input "If you have previously applied to any other agency, network, or denomination an…" at bounding box center [353, 199] width 654 height 19
type input "YWAM fire and fragrance"
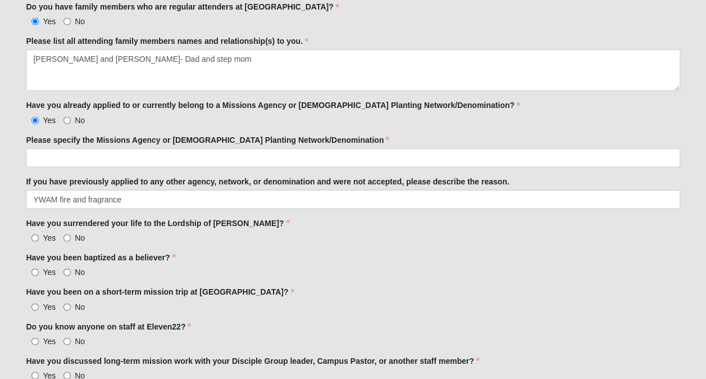
click at [47, 233] on span "Yes" at bounding box center [49, 237] width 13 height 9
click at [39, 234] on input "Yes" at bounding box center [34, 237] width 7 height 7
radio input "true"
click at [50, 268] on span "Yes" at bounding box center [49, 271] width 13 height 9
click at [39, 268] on input "Yes" at bounding box center [34, 271] width 7 height 7
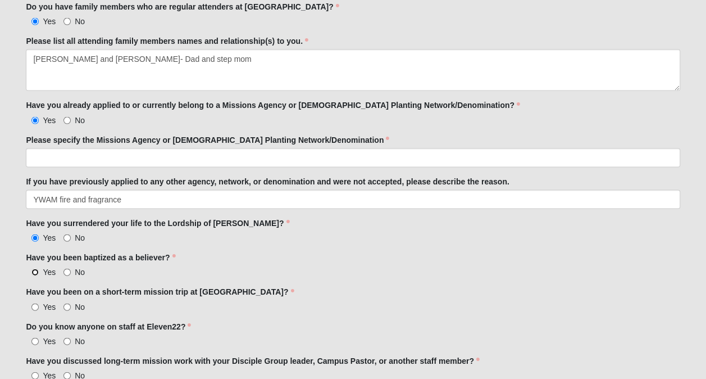
radio input "true"
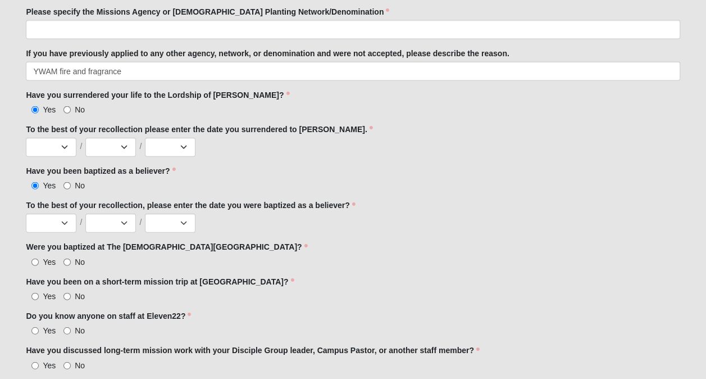
scroll to position [1232, 0]
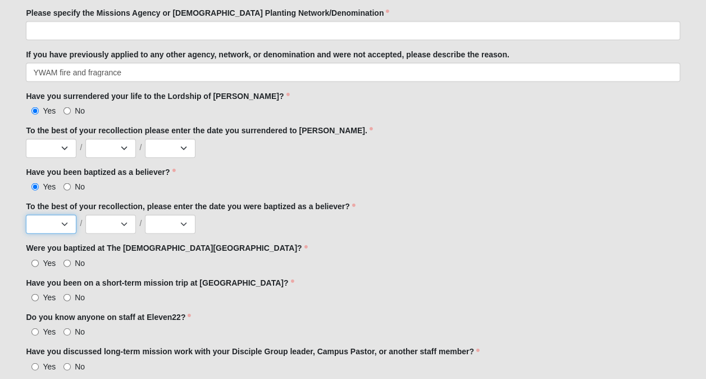
click at [60, 216] on select "Jan Feb Mar Apr May Jun [DATE] Aug Sep Oct Nov Dec" at bounding box center [51, 224] width 51 height 19
select select "5"
click at [26, 215] on select "Jan Feb Mar Apr May Jun [DATE] Aug Sep Oct Nov Dec" at bounding box center [51, 224] width 51 height 19
click at [124, 242] on label "Were you baptized at The [DEMOGRAPHIC_DATA][GEOGRAPHIC_DATA]?" at bounding box center [166, 247] width 281 height 11
click at [116, 215] on select "1 2 3 4 5 6 7 8 9 10 11 12 13 14 15 16 17 18 19 20 21 22 23 24 25 26 27 28 29 3…" at bounding box center [110, 224] width 51 height 19
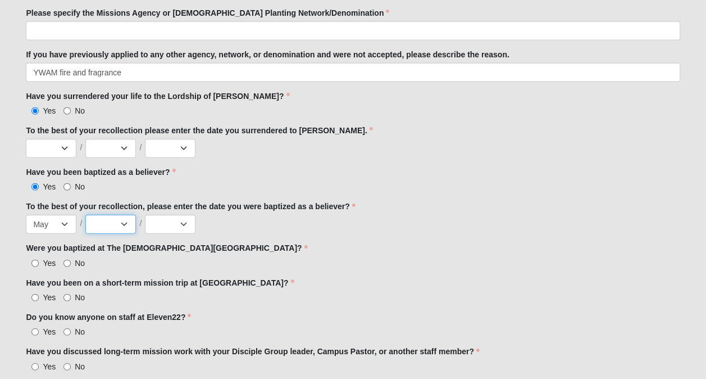
click at [85, 215] on select "1 2 3 4 5 6 7 8 9 10 11 12 13 14 15 16 17 18 19 20 21 22 23 24 25 26 27 28 29 3…" at bounding box center [110, 224] width 51 height 19
click at [111, 222] on select "1 2 3 4 5 6 7 8 9 10 11 12 13 14 15 16 17 18 19 20 21 22 23 24 25 26 27 28 29 3…" at bounding box center [110, 224] width 51 height 19
select select "30"
click at [85, 215] on select "1 2 3 4 5 6 7 8 9 10 11 12 13 14 15 16 17 18 19 20 21 22 23 24 25 26 27 28 29 3…" at bounding box center [110, 224] width 51 height 19
click at [164, 221] on select "2025 2024 2023 2022 2021 2020 2019 2018 2017 2016 2015 2014 2013 2012 2011 2010…" at bounding box center [170, 224] width 51 height 19
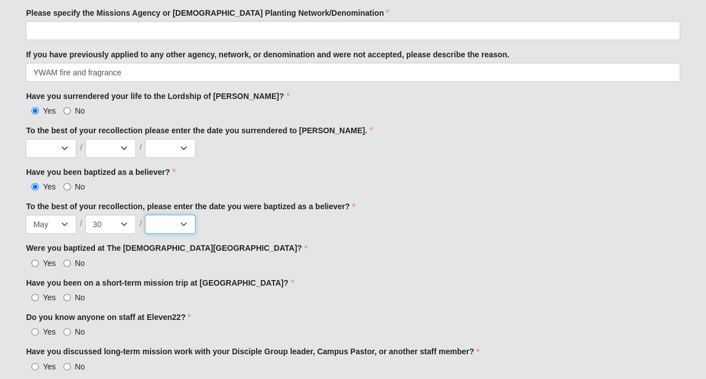
select select "2018"
click at [145, 215] on select "2025 2024 2023 2022 2021 2020 2019 2018 2017 2016 2015 2014 2013 2012 2011 2010…" at bounding box center [170, 224] width 51 height 19
click at [244, 216] on div "To the best of your recollection, please enter the date you were baptized as a …" at bounding box center [353, 217] width 654 height 33
click at [75, 261] on span "No" at bounding box center [80, 262] width 10 height 9
click at [71, 261] on input "No" at bounding box center [66, 262] width 7 height 7
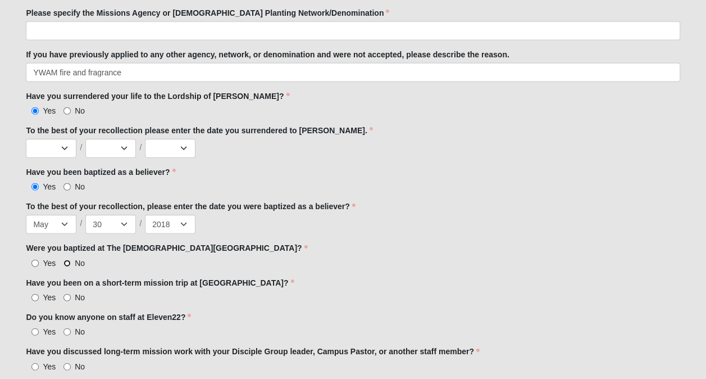
radio input "true"
click at [75, 296] on span "No" at bounding box center [80, 297] width 10 height 9
click at [71, 296] on input "No" at bounding box center [66, 297] width 7 height 7
radio input "true"
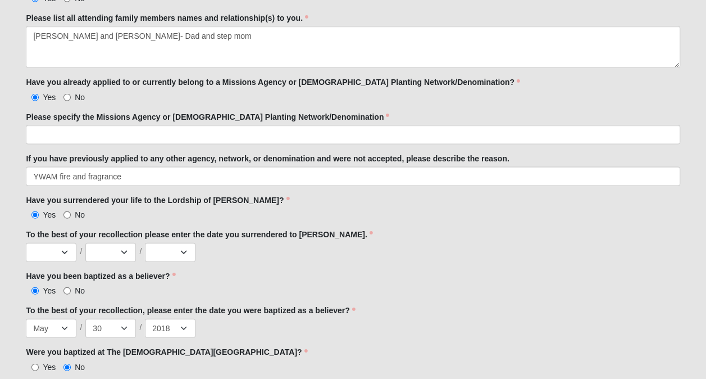
scroll to position [1203, 0]
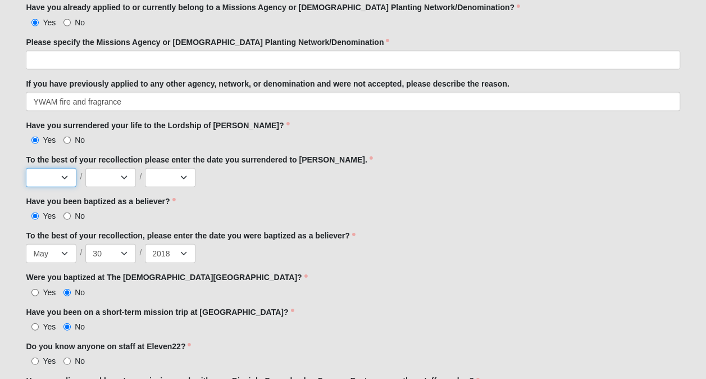
click at [72, 169] on select "Jan Feb Mar Apr May Jun [DATE] Aug Sep Oct Nov Dec" at bounding box center [51, 177] width 51 height 19
click at [129, 195] on label "Have you been baptized as a believer?" at bounding box center [100, 200] width 149 height 11
click at [58, 176] on select "Jan Feb Mar Apr May Jun [DATE] Aug Sep Oct Nov Dec" at bounding box center [51, 177] width 51 height 19
select select "6"
click at [26, 168] on select "Jan Feb Mar Apr May Jun [DATE] Aug Sep Oct Nov Dec" at bounding box center [51, 177] width 51 height 19
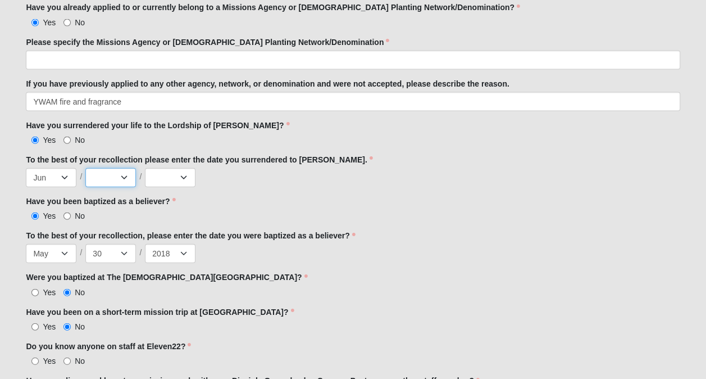
click at [113, 173] on select "1 2 3 4 5 6 7 8 9 10 11 12 13 14 15 16 17 18 19 20 21 22 23 24 25 26 27 28 29 3…" at bounding box center [110, 177] width 51 height 19
select select "14"
click at [85, 168] on select "1 2 3 4 5 6 7 8 9 10 11 12 13 14 15 16 17 18 19 20 21 22 23 24 25 26 27 28 29 3…" at bounding box center [110, 177] width 51 height 19
click at [161, 169] on select "2025 2024 2023 2022 2021 2020 2019 2018 2017 2016 2015 2014 2013 2012 2011 2010…" at bounding box center [170, 177] width 51 height 19
select select "2016"
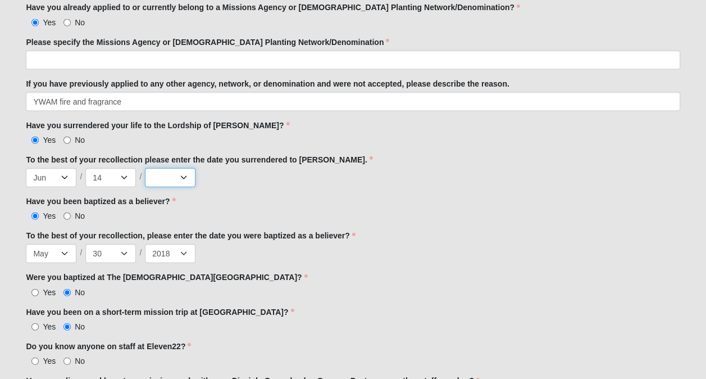
click at [145, 168] on select "2025 2024 2023 2022 2021 2020 2019 2018 2017 2016 2015 2014 2013 2012 2011 2010…" at bounding box center [170, 177] width 51 height 19
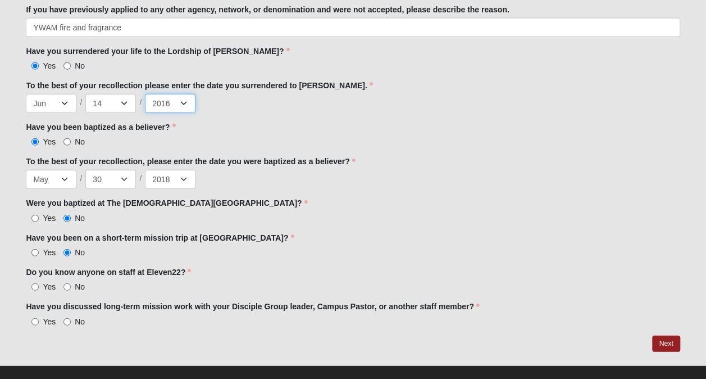
scroll to position [1287, 0]
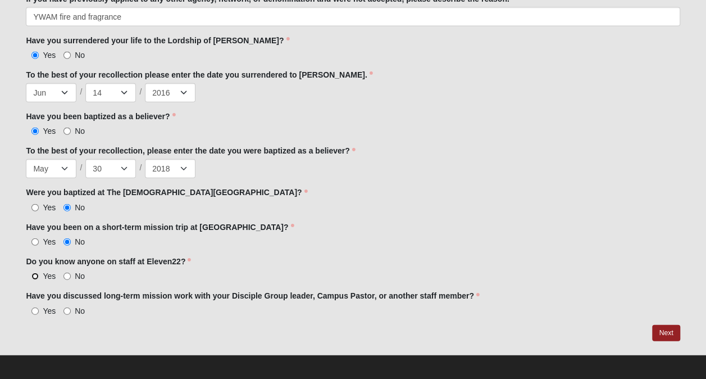
click at [38, 274] on input "Yes" at bounding box center [34, 275] width 7 height 7
radio input "true"
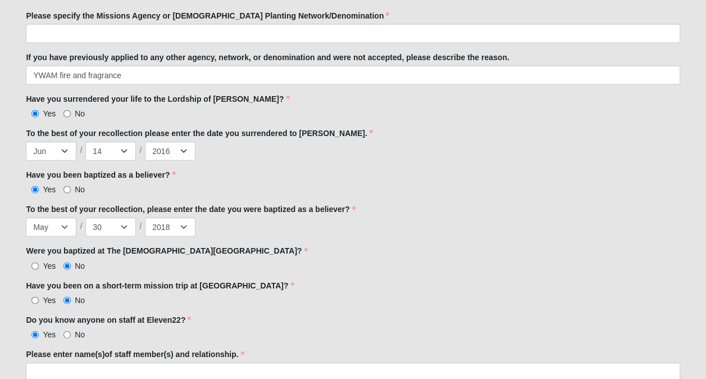
scroll to position [1351, 0]
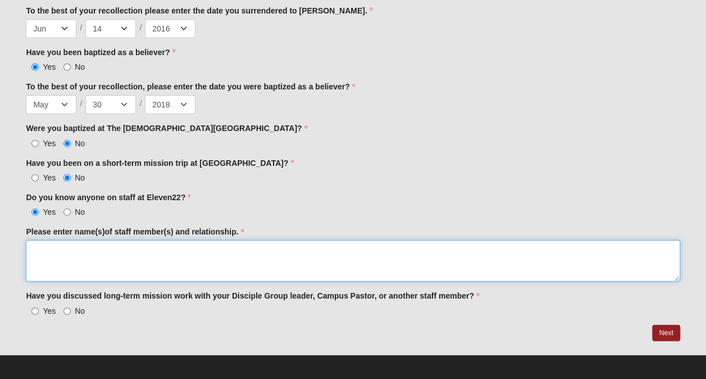
click at [71, 251] on textarea "Please enter name(s)of staff member(s) and relationship." at bounding box center [353, 261] width 654 height 42
click at [154, 249] on textarea "Callie Wells" at bounding box center [353, 261] width 654 height 42
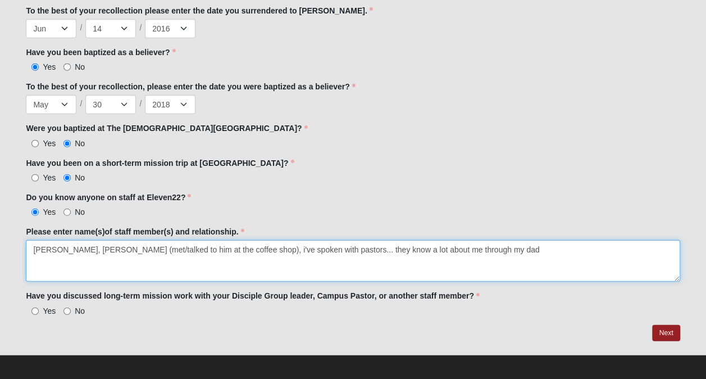
type textarea "[PERSON_NAME], [PERSON_NAME] (met/talked to him at the coffee shop), i've spoke…"
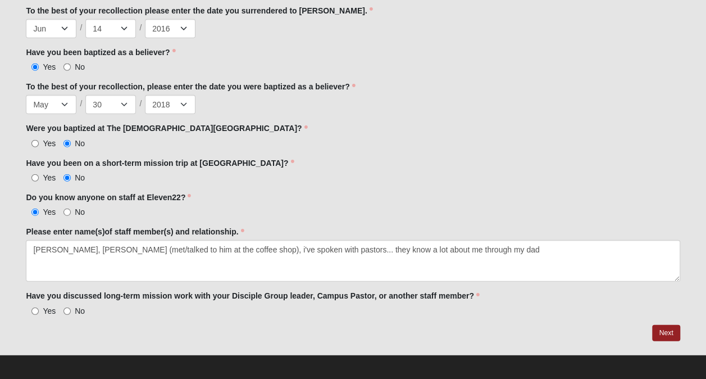
click at [40, 306] on label "Yes" at bounding box center [41, 310] width 30 height 11
click at [39, 307] on input "Yes" at bounding box center [34, 310] width 7 height 7
radio input "true"
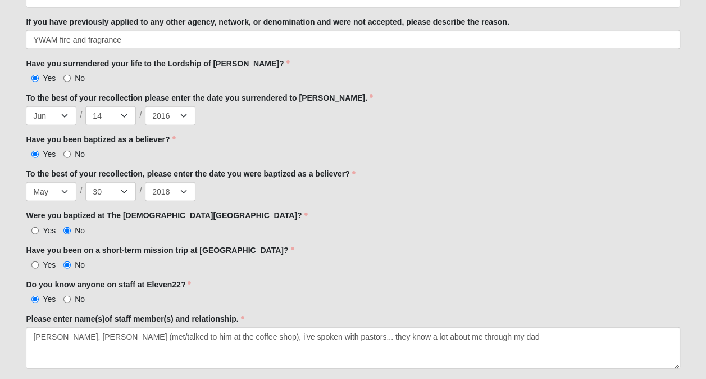
scroll to position [1415, 0]
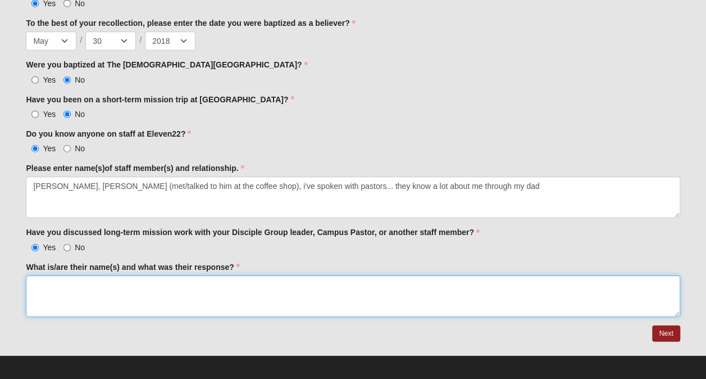
click at [195, 280] on textarea "What is/are their name(s) and what was their response?" at bounding box center [353, 296] width 654 height 42
type textarea "everyone mentioned above"
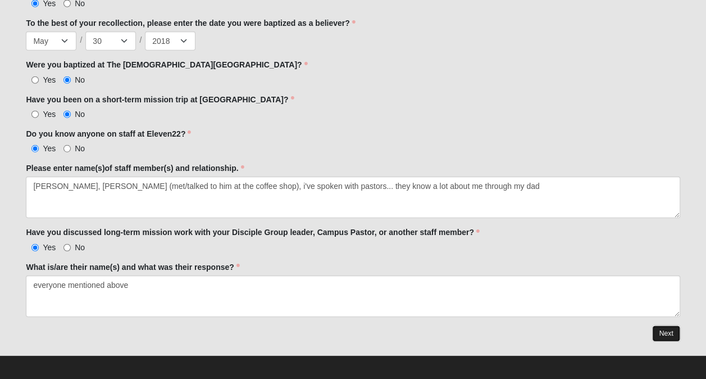
click at [660, 325] on link "Next" at bounding box center [666, 333] width 28 height 16
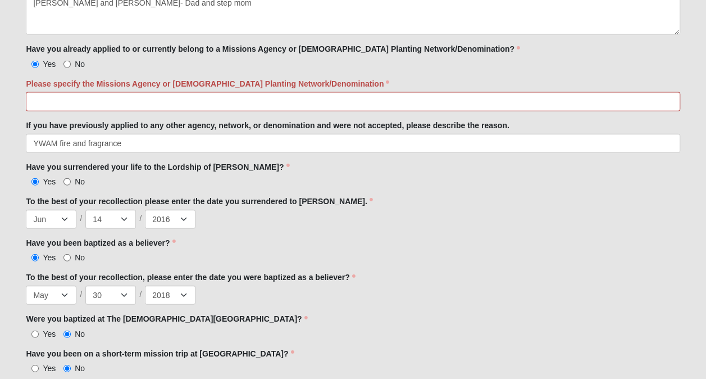
scroll to position [1213, 0]
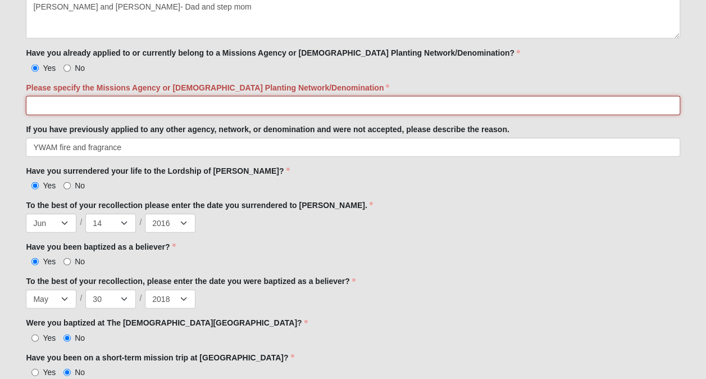
click at [292, 101] on input "Please specify the Missions Agency or [DEMOGRAPHIC_DATA] Planting Network/Denom…" at bounding box center [353, 105] width 654 height 19
type input "Ywam Fire and fragrance"
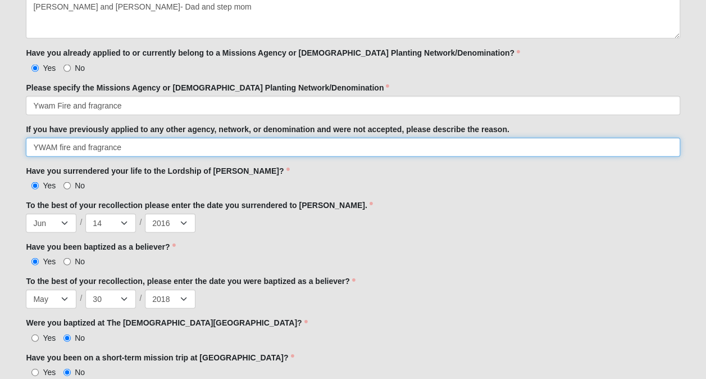
drag, startPoint x: 222, startPoint y: 151, endPoint x: -2, endPoint y: 148, distance: 224.7
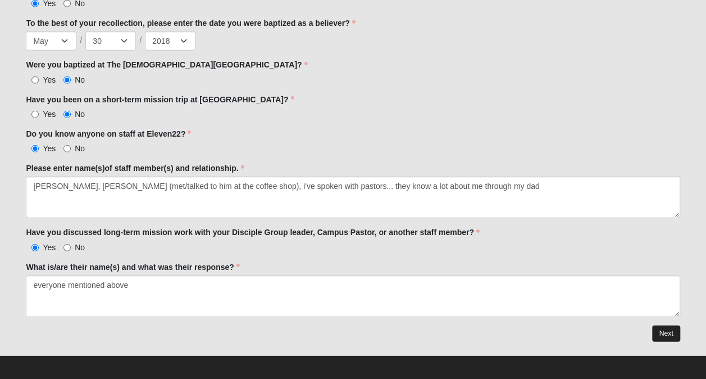
type input "n/a"
click at [673, 330] on link "Next" at bounding box center [666, 333] width 28 height 16
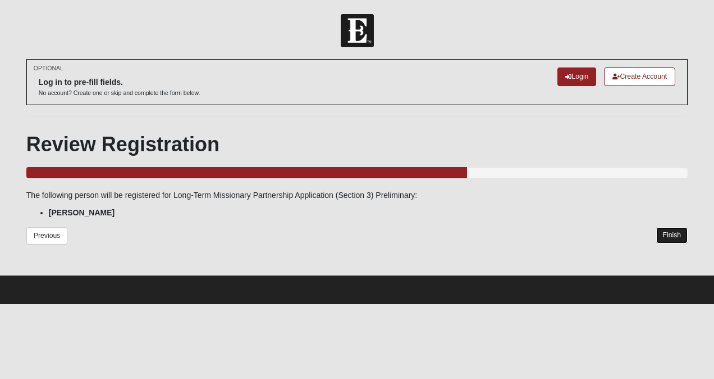
click at [674, 233] on link "Finish" at bounding box center [673, 235] width 32 height 16
